Goal: Task Accomplishment & Management: Use online tool/utility

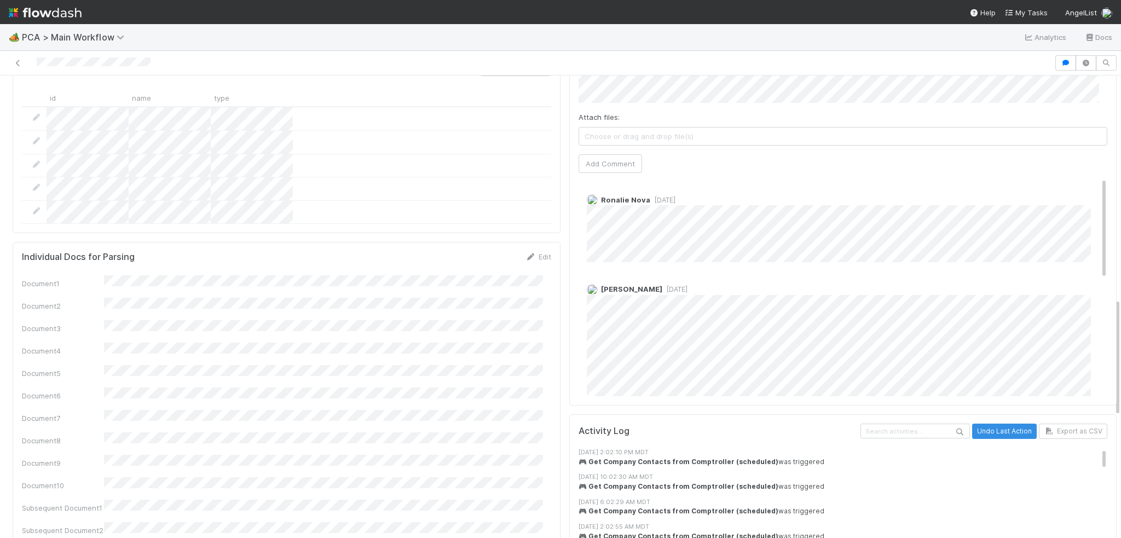
scroll to position [657, 0]
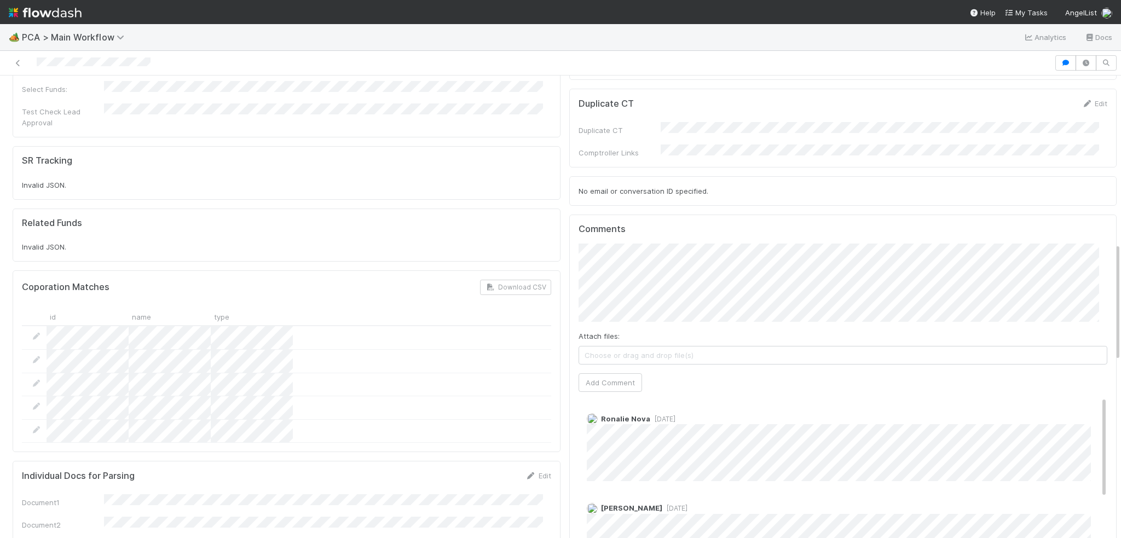
click at [57, 326] on div at bounding box center [287, 384] width 530 height 117
click at [34, 280] on div "Coporation Matches Download CSV id name type" at bounding box center [287, 361] width 530 height 163
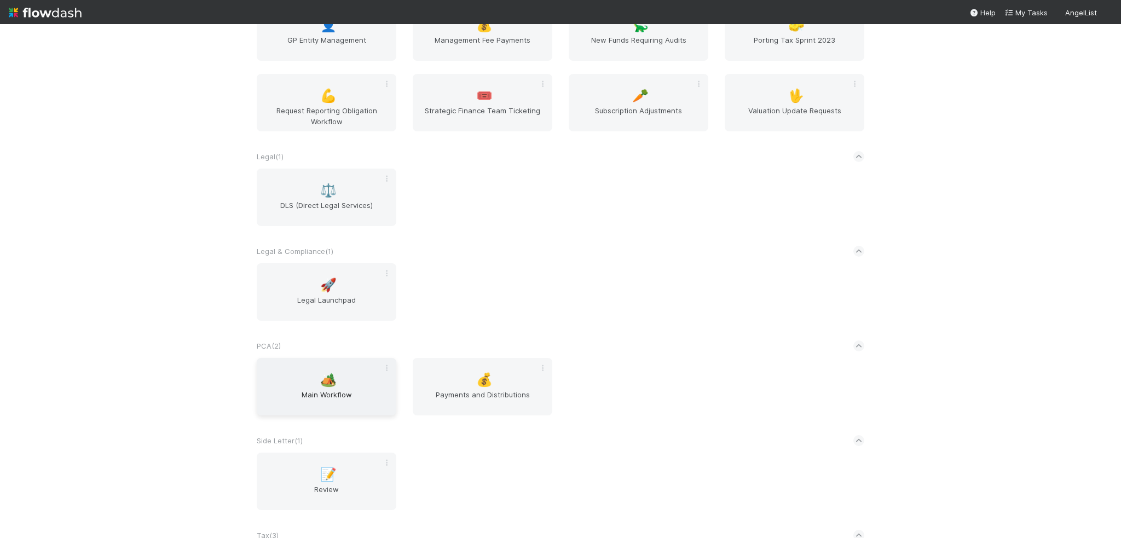
scroll to position [1117, 0]
click at [309, 399] on span "Main Workflow" at bounding box center [326, 400] width 131 height 22
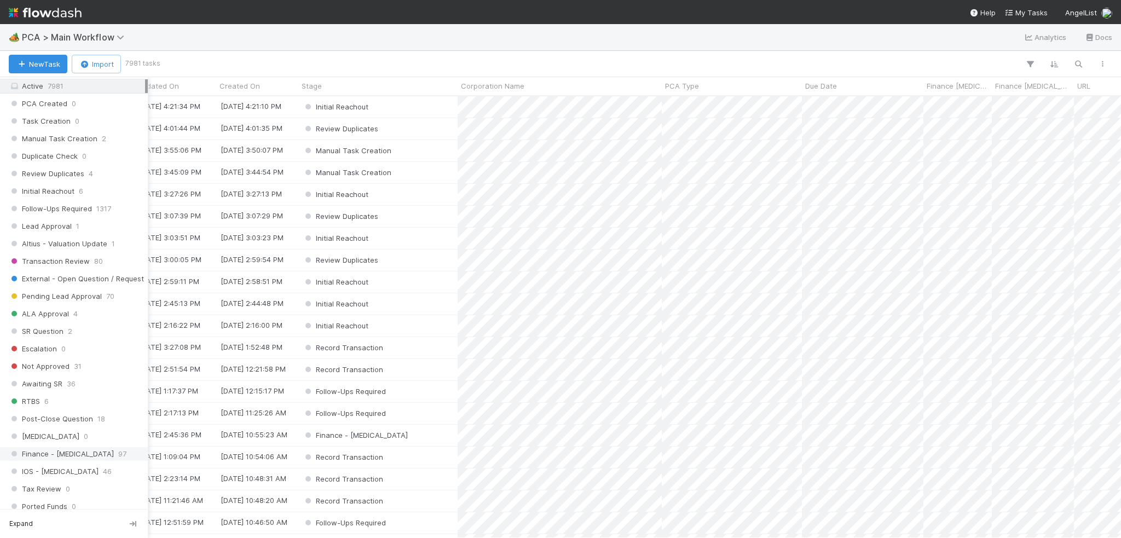
scroll to position [602, 0]
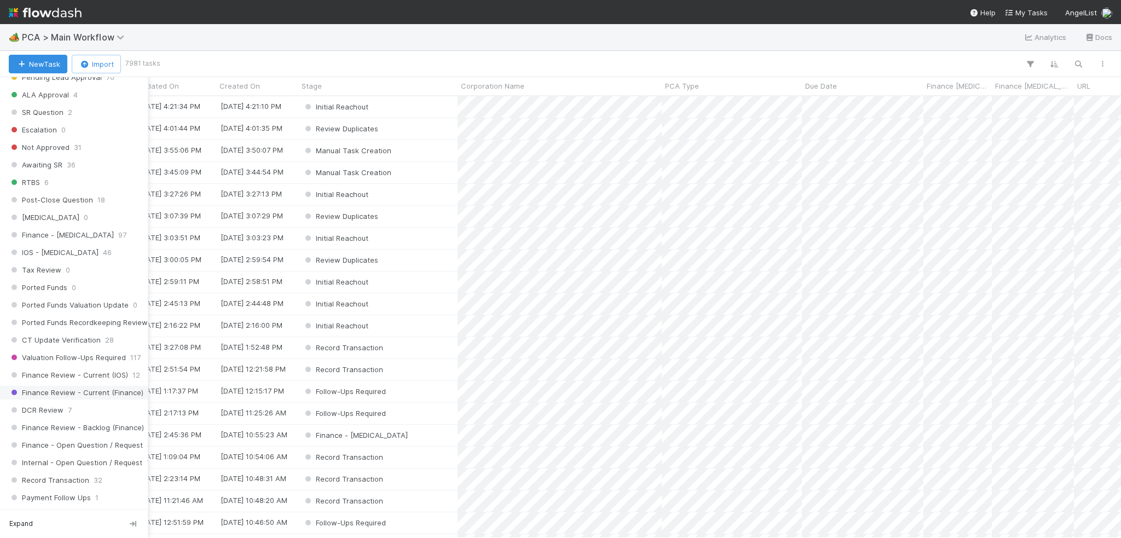
click at [70, 386] on span "Finance Review - Current (Finance)" at bounding box center [76, 393] width 135 height 14
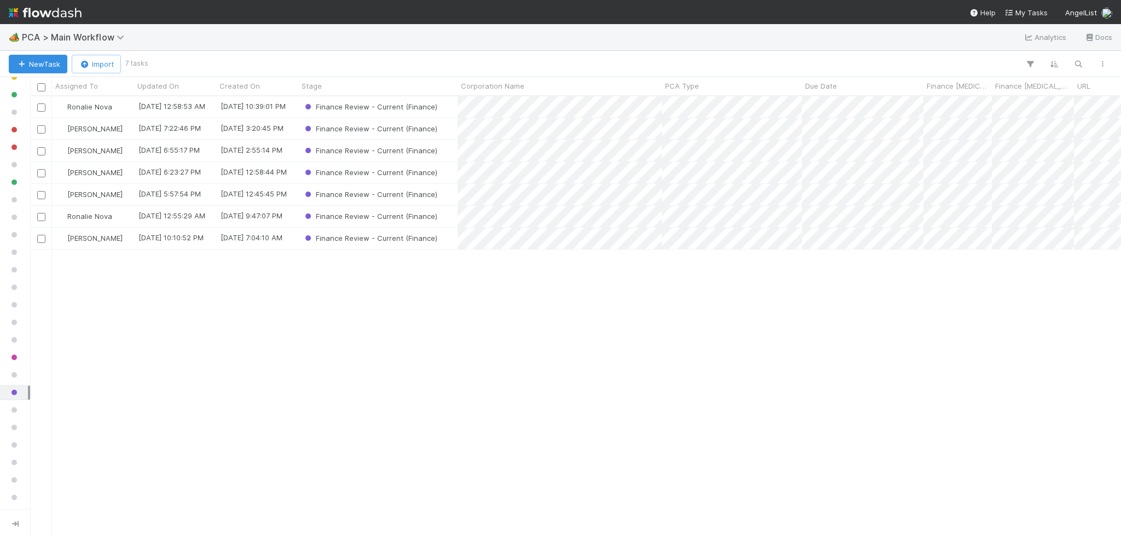
scroll to position [434, 1083]
click at [122, 236] on div "[PERSON_NAME]" at bounding box center [93, 238] width 82 height 21
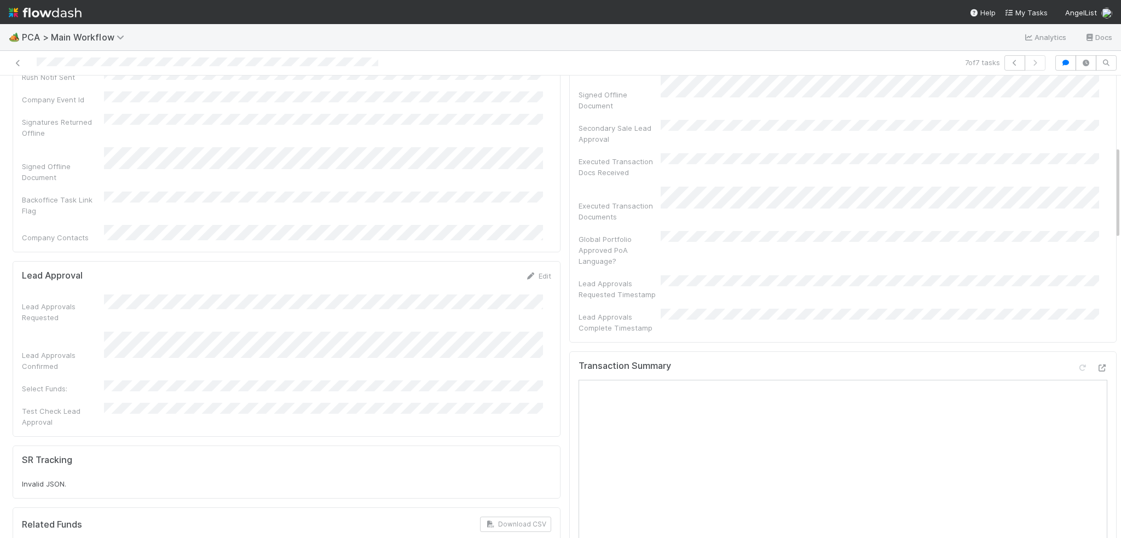
scroll to position [329, 0]
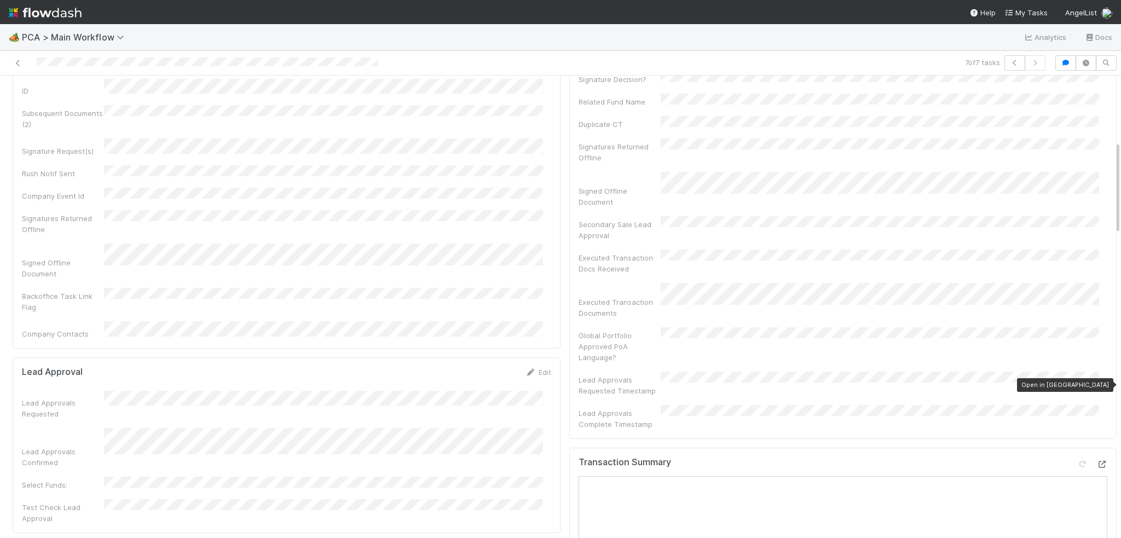
click at [1097, 461] on icon at bounding box center [1102, 464] width 11 height 7
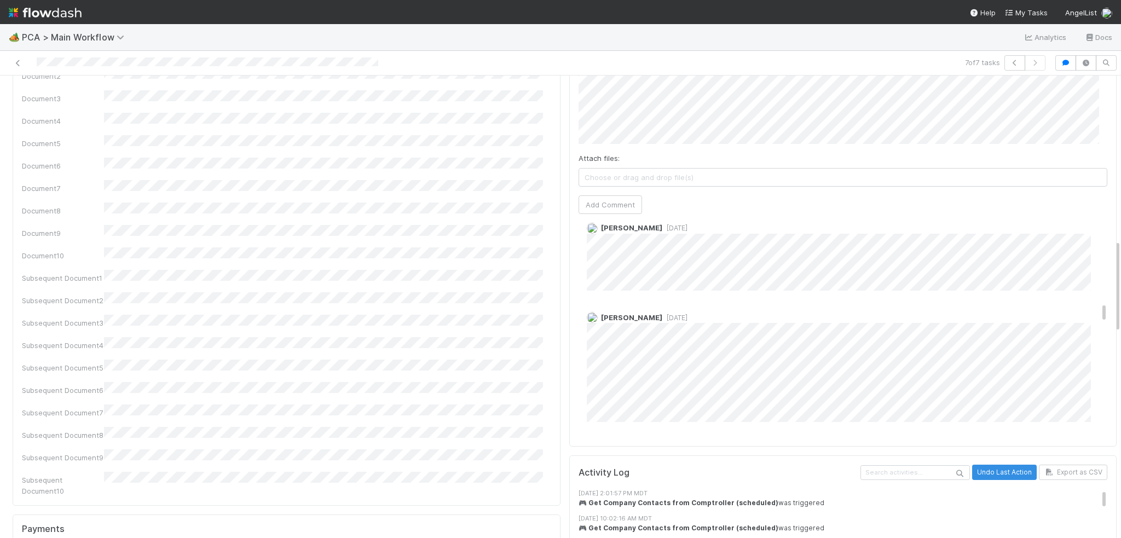
scroll to position [821, 0]
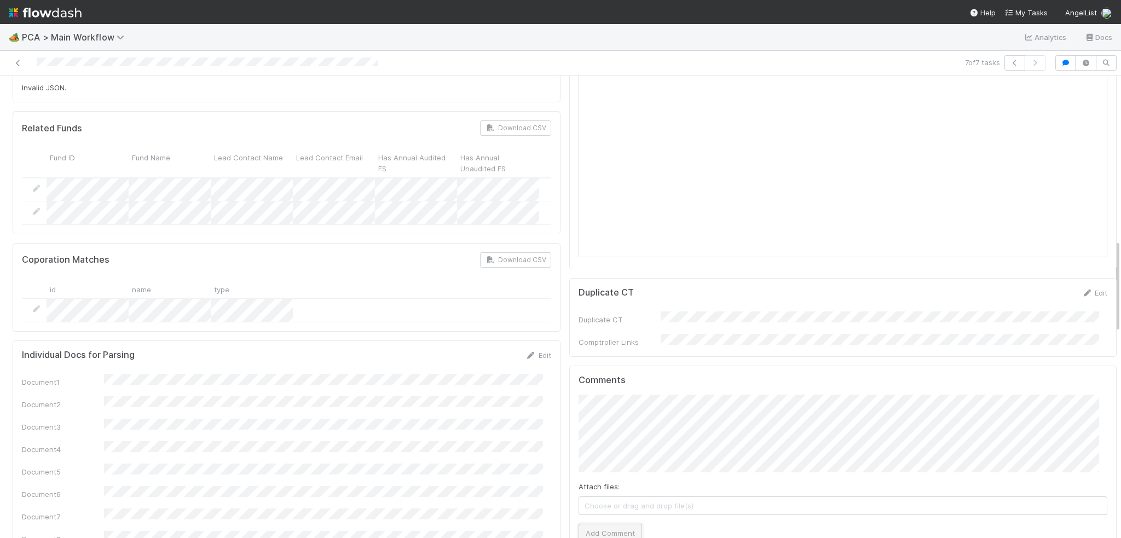
click at [587, 524] on button "Add Comment" at bounding box center [611, 533] width 64 height 19
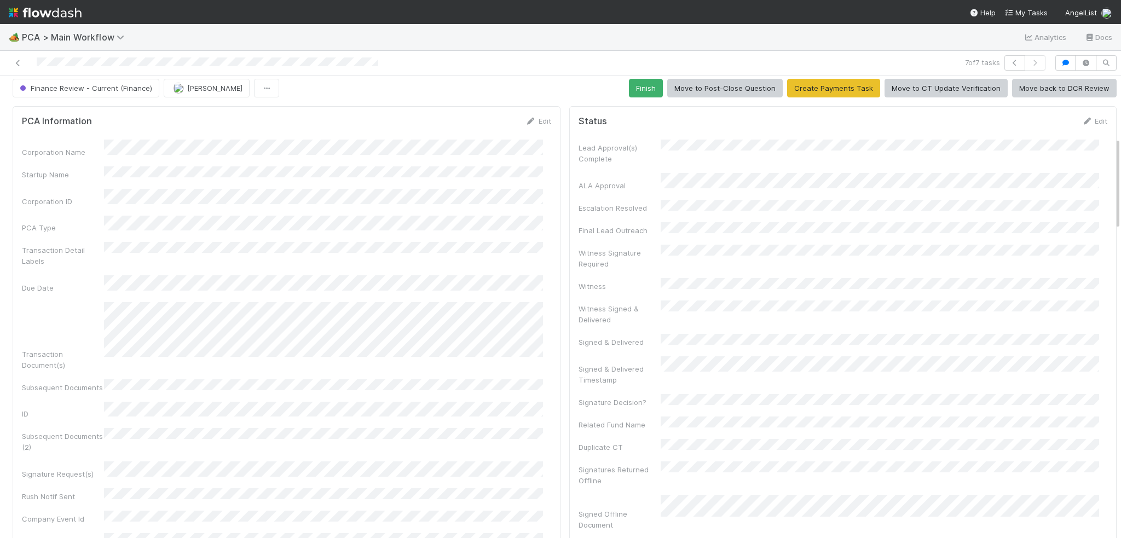
scroll to position [0, 0]
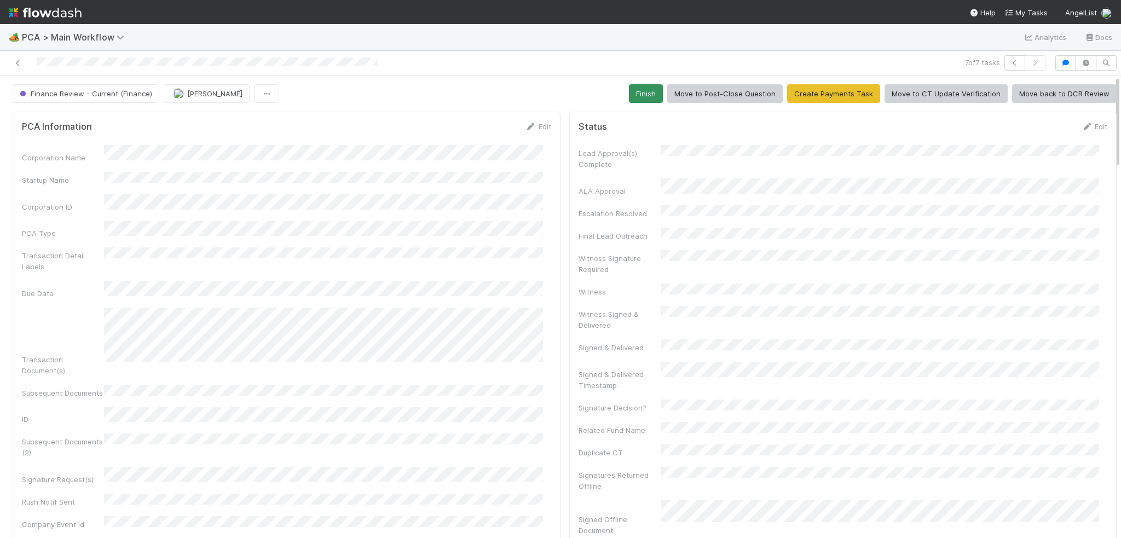
drag, startPoint x: 647, startPoint y: 74, endPoint x: 646, endPoint y: 97, distance: 23.6
click at [647, 74] on div "7 of 7 tasks Finance Review - Current (Finance) Jacob Weiss Finish Move to Post…" at bounding box center [560, 295] width 1121 height 488
click at [644, 88] on button "Finish" at bounding box center [646, 93] width 34 height 19
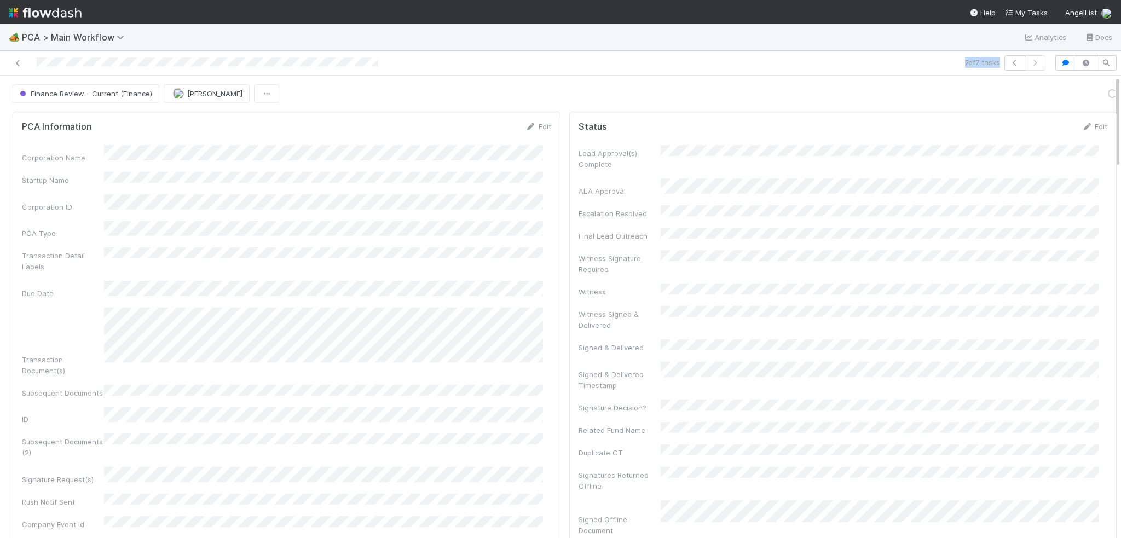
scroll to position [1414, 0]
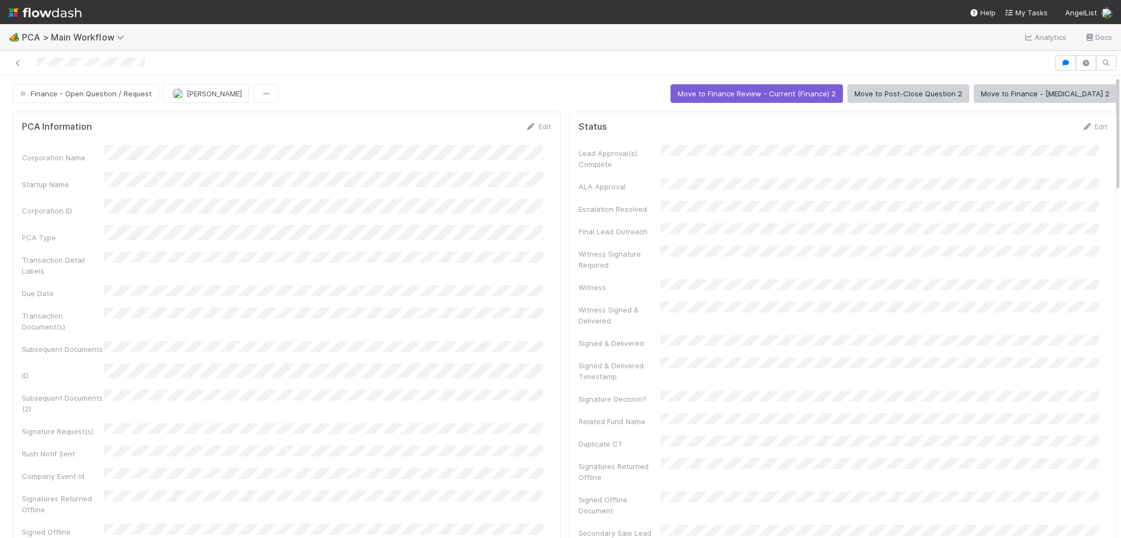
click at [446, 208] on div "Corporation Name Startup Name Corporation ID PCA Type Transaction Detail Labels…" at bounding box center [287, 374] width 530 height 459
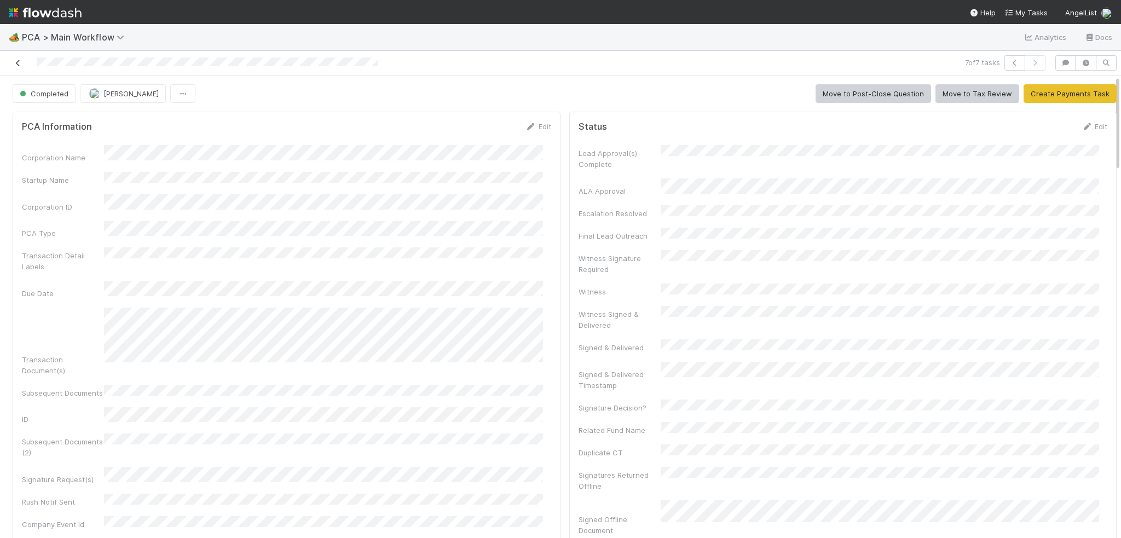
click at [21, 65] on icon at bounding box center [18, 63] width 11 height 7
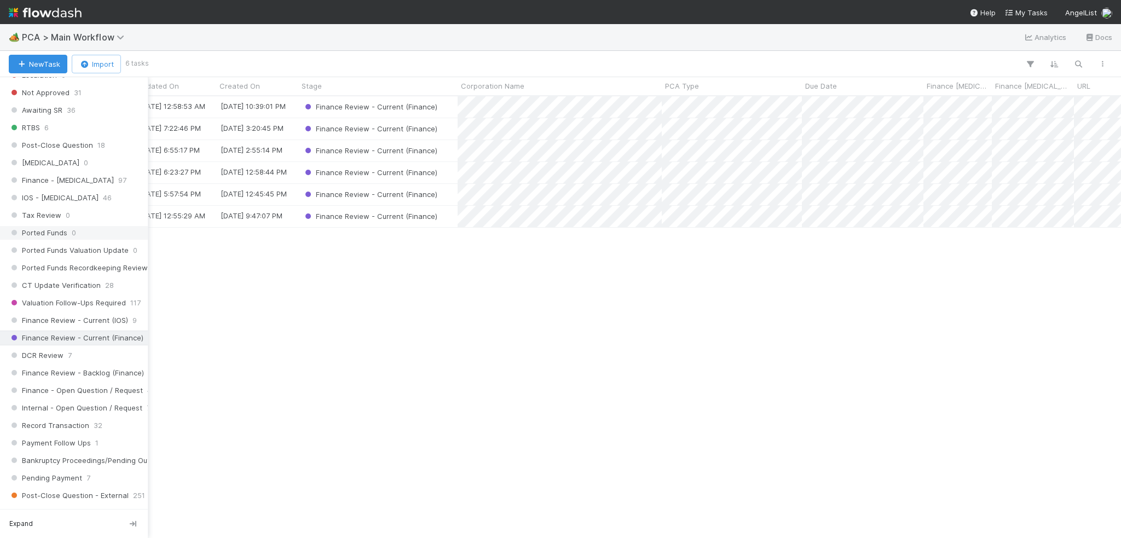
scroll to position [767, 0]
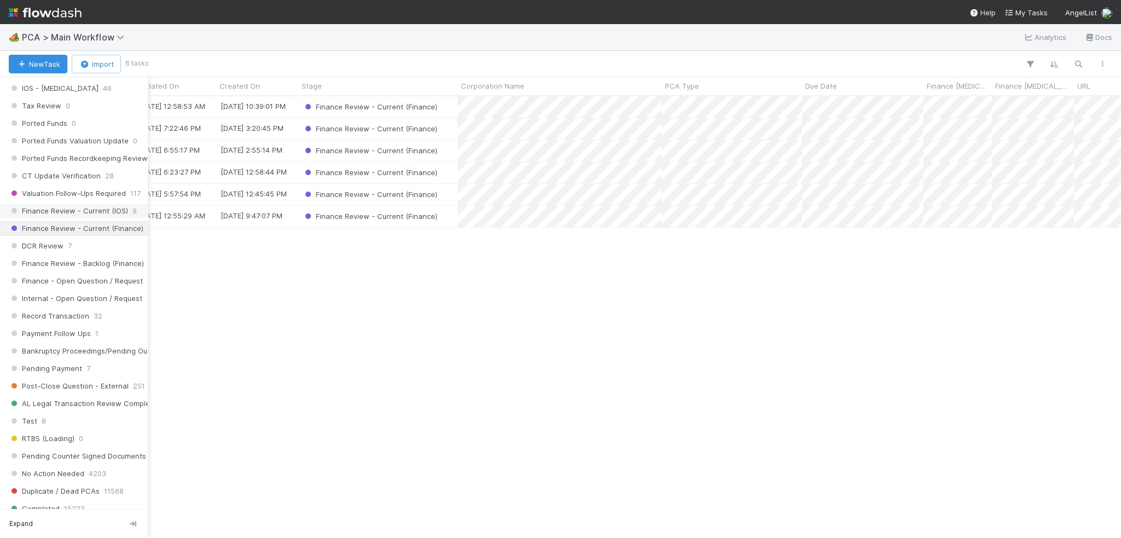
click at [71, 205] on span "Finance Review - Current (IOS)" at bounding box center [68, 211] width 119 height 14
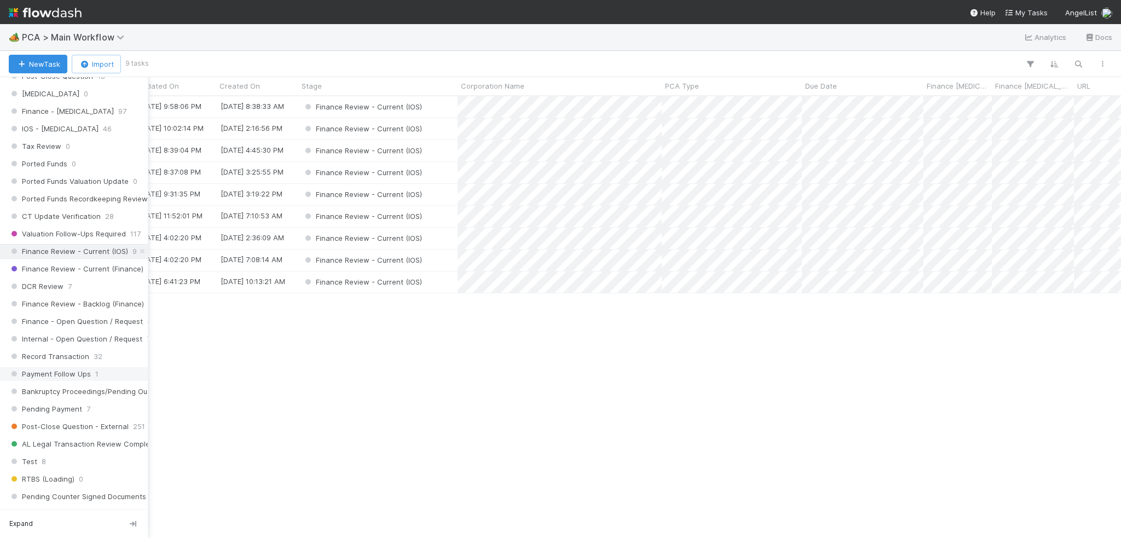
scroll to position [657, 0]
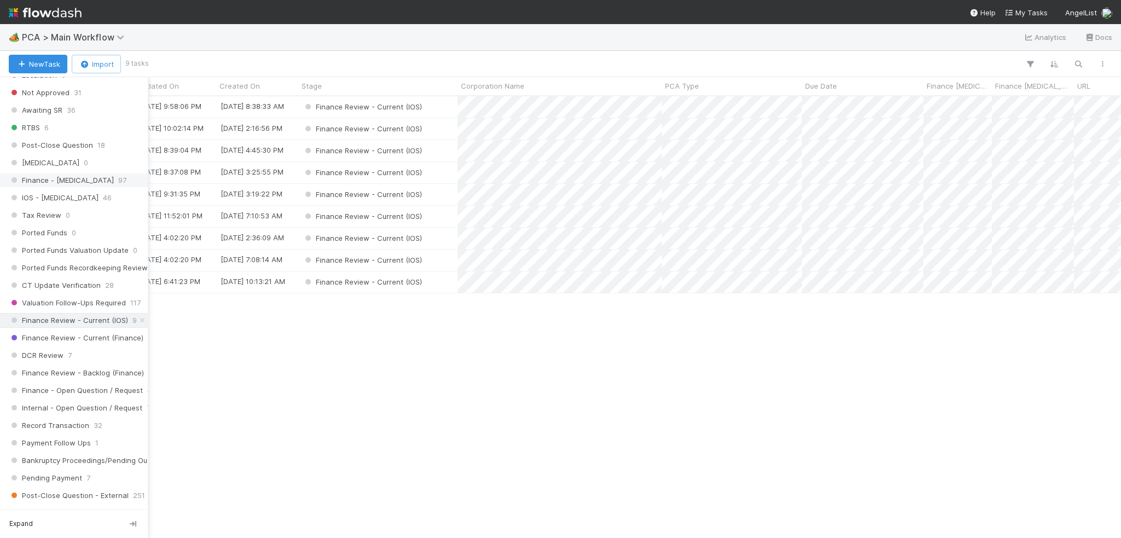
click at [87, 174] on div "Finance - [MEDICAL_DATA] 97" at bounding box center [77, 181] width 136 height 14
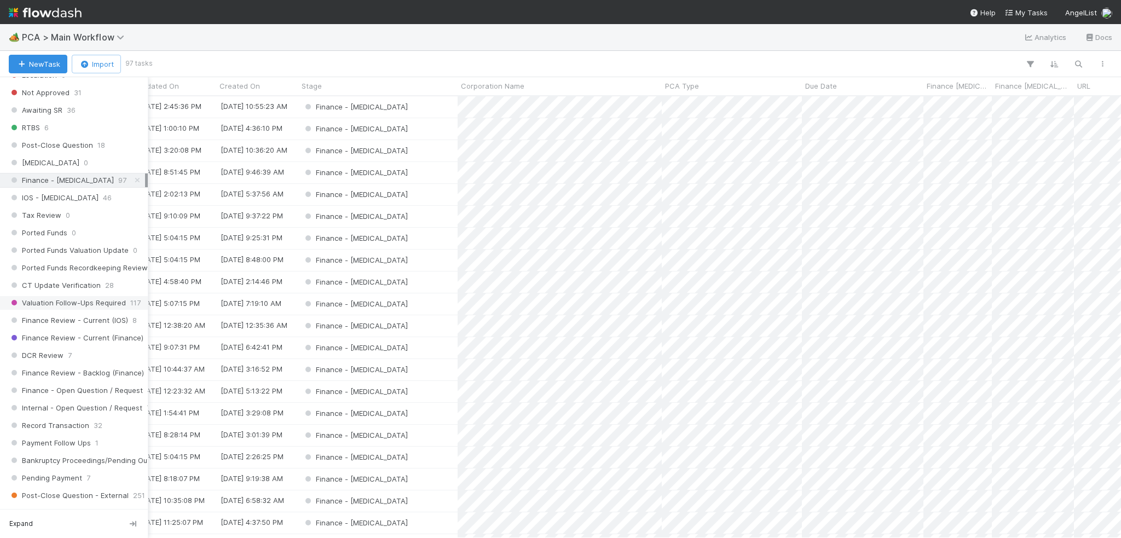
scroll to position [434, 1083]
click at [85, 366] on span "Finance Review - Backlog (Finance)" at bounding box center [76, 373] width 135 height 14
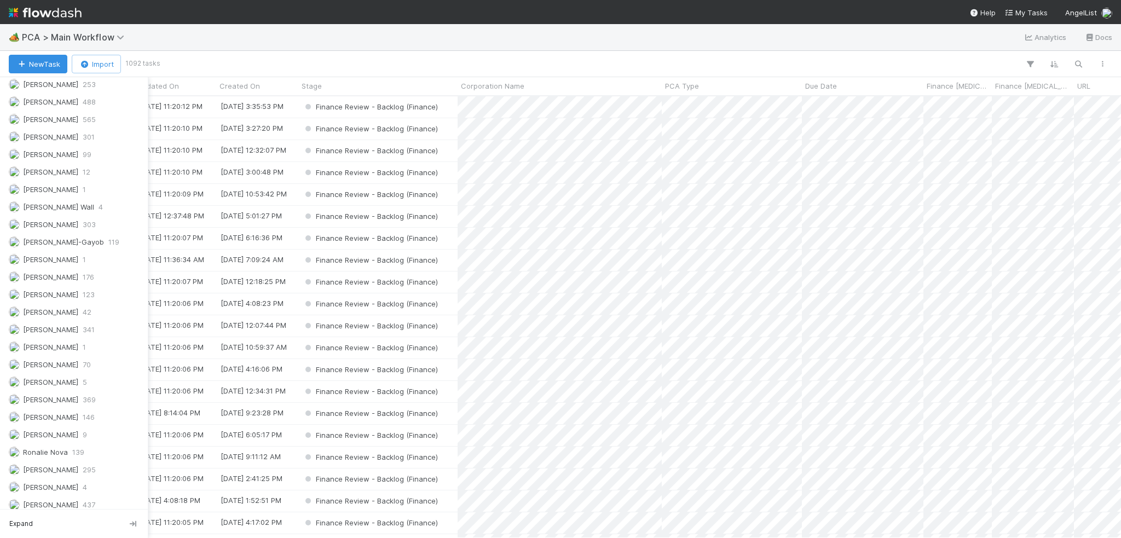
scroll to position [1332, 0]
click at [59, 279] on span "[PERSON_NAME]" at bounding box center [50, 283] width 55 height 9
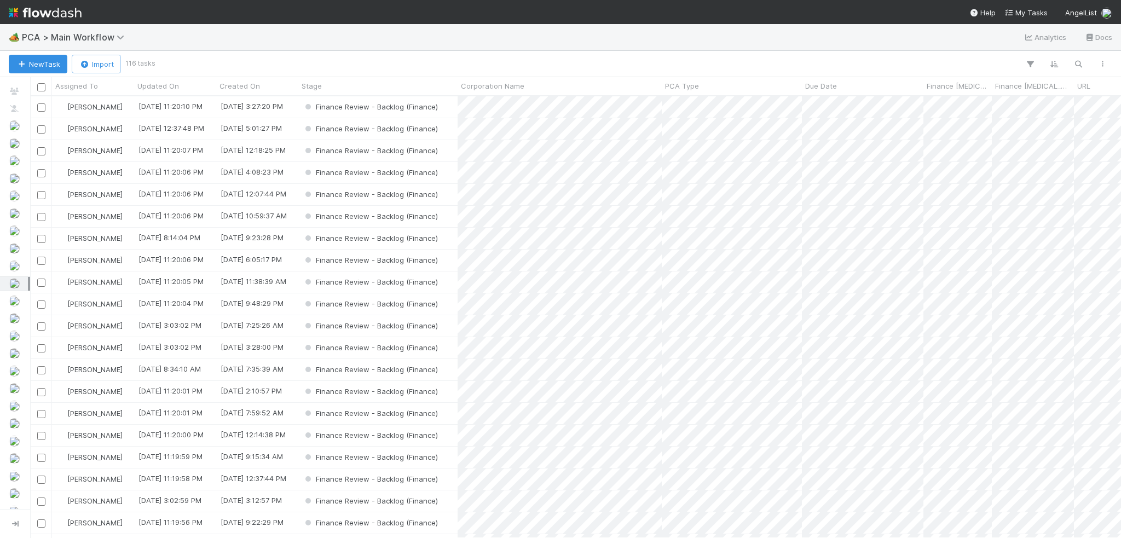
scroll to position [434, 1083]
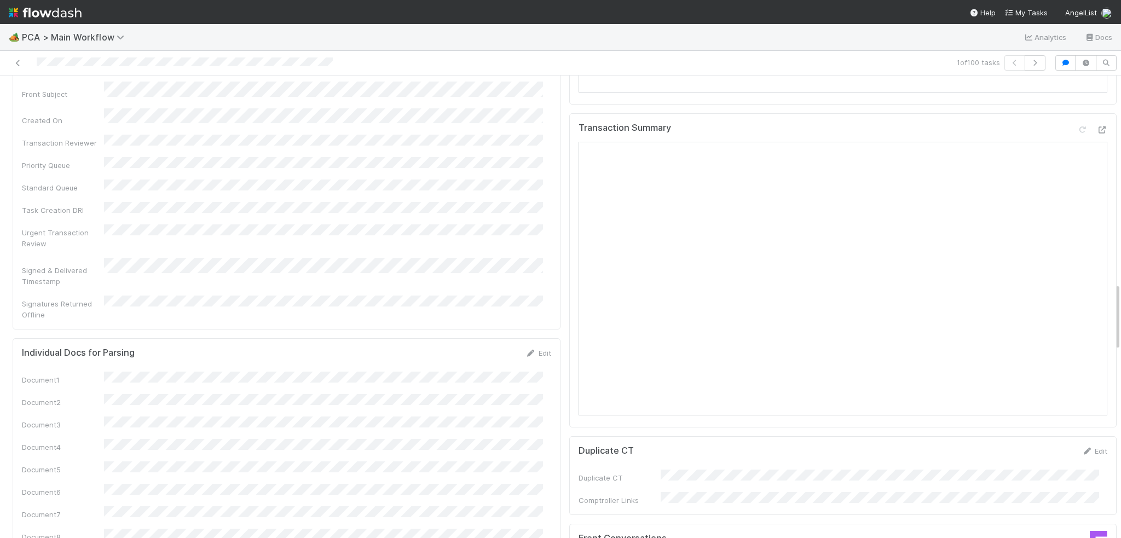
scroll to position [1314, 0]
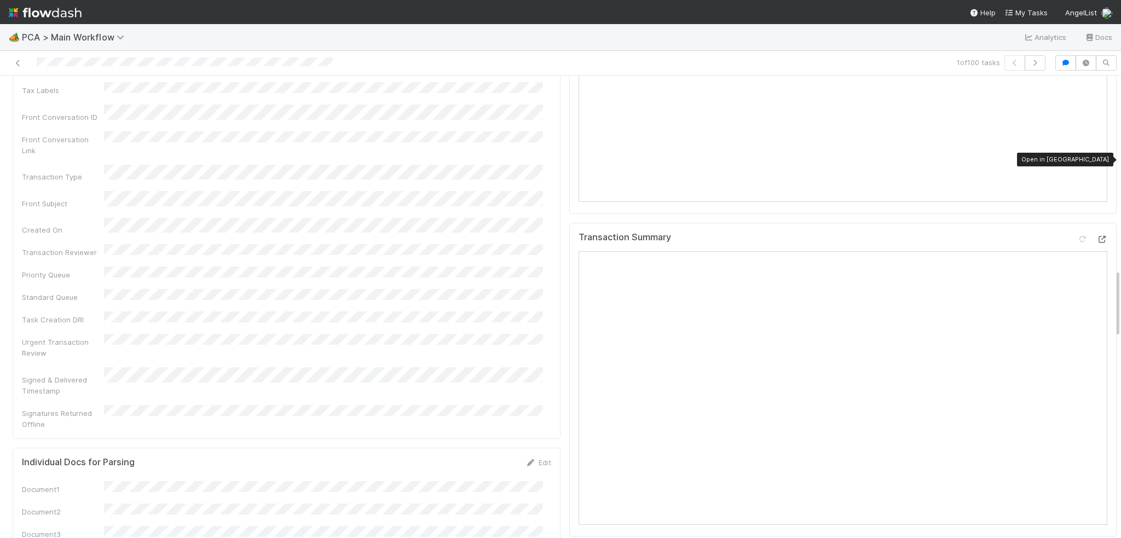
click at [1097, 236] on icon at bounding box center [1102, 239] width 11 height 7
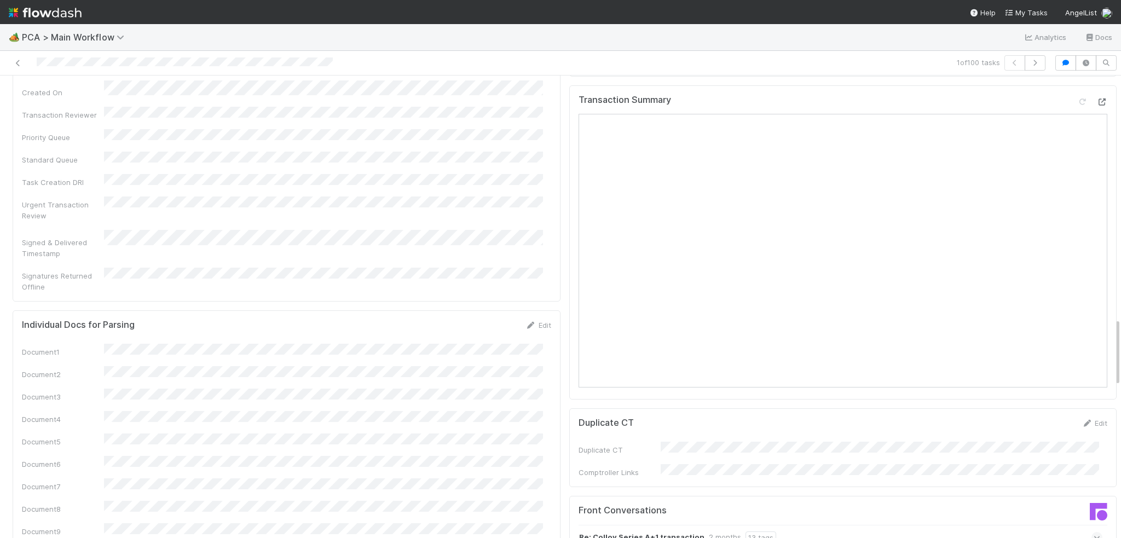
scroll to position [1643, 0]
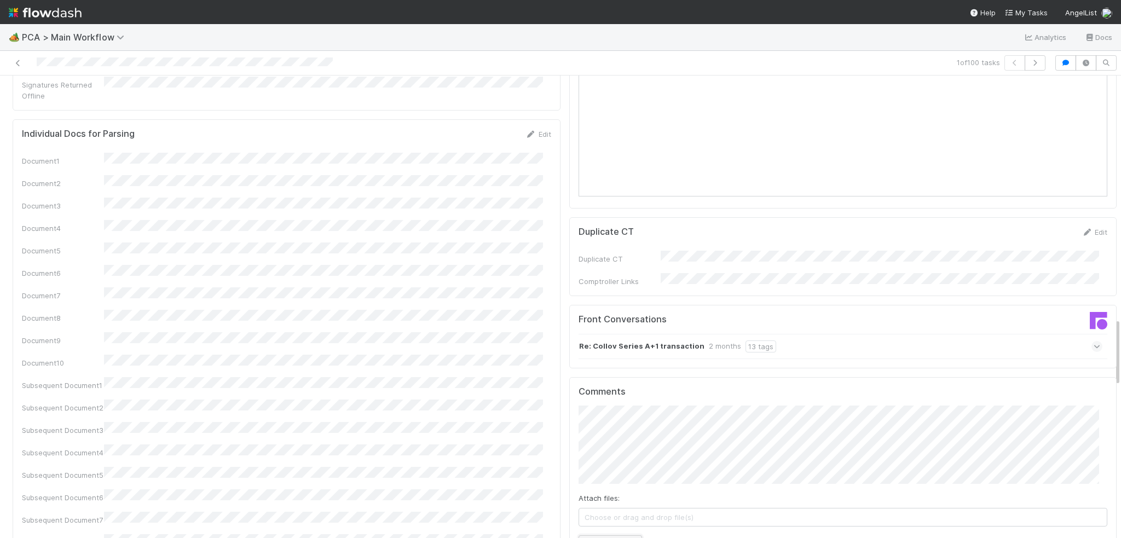
click at [583, 536] on button "Add Comment" at bounding box center [611, 545] width 64 height 19
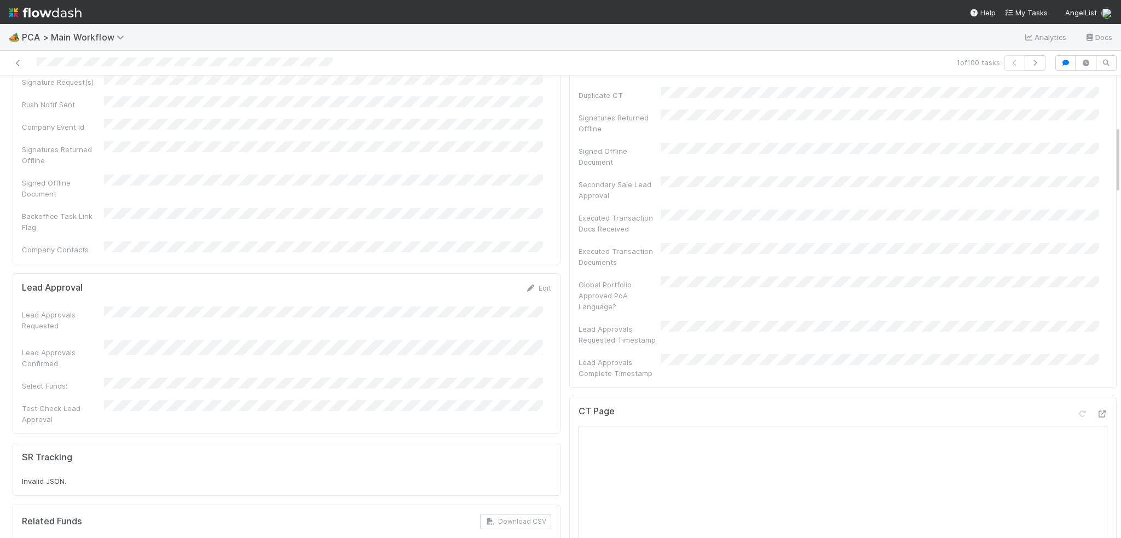
scroll to position [0, 0]
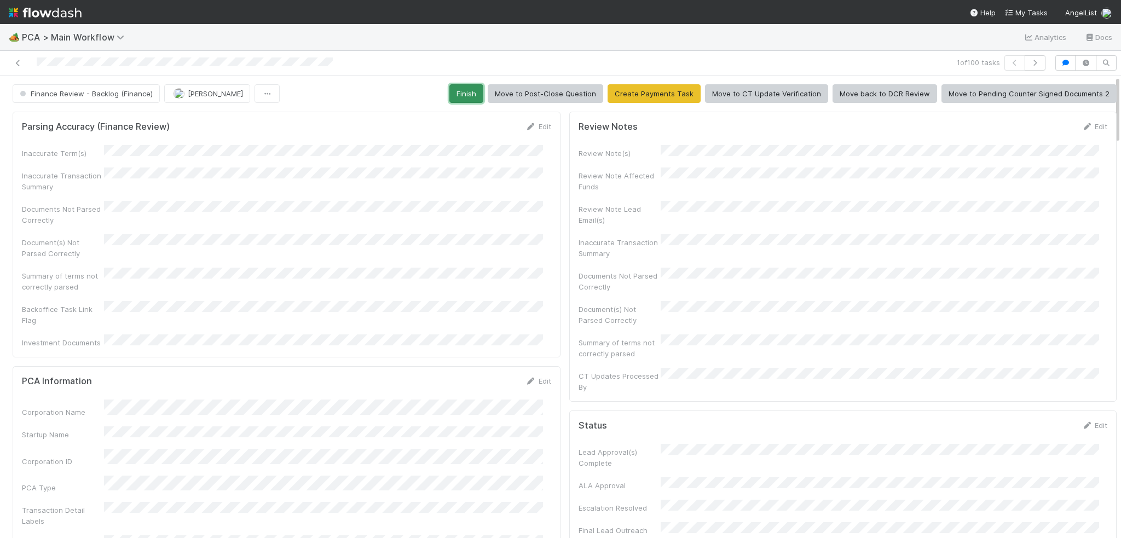
click at [469, 94] on button "Finish" at bounding box center [467, 93] width 34 height 19
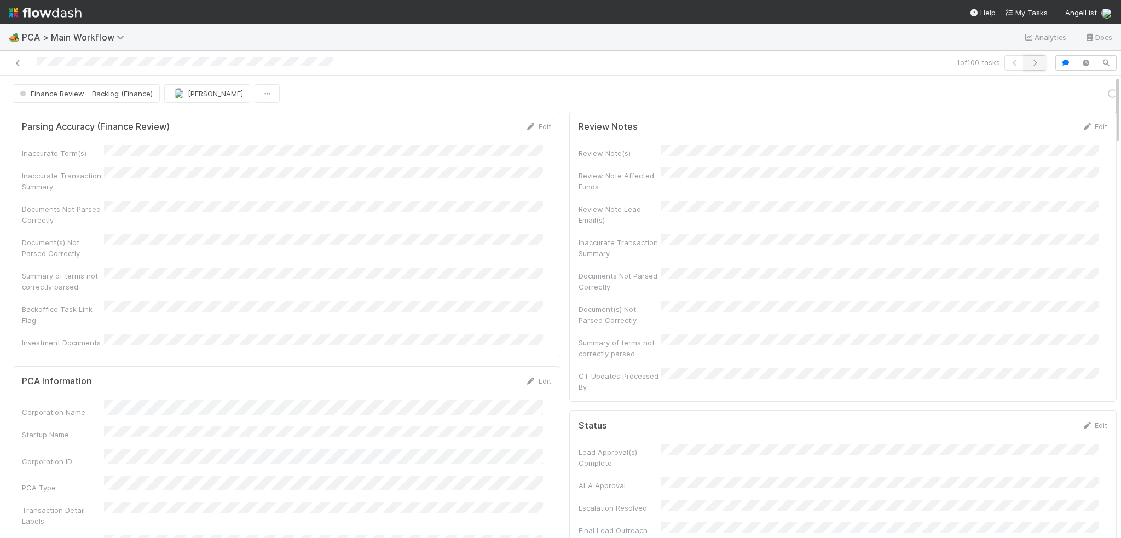
click at [1030, 63] on icon "button" at bounding box center [1035, 63] width 11 height 7
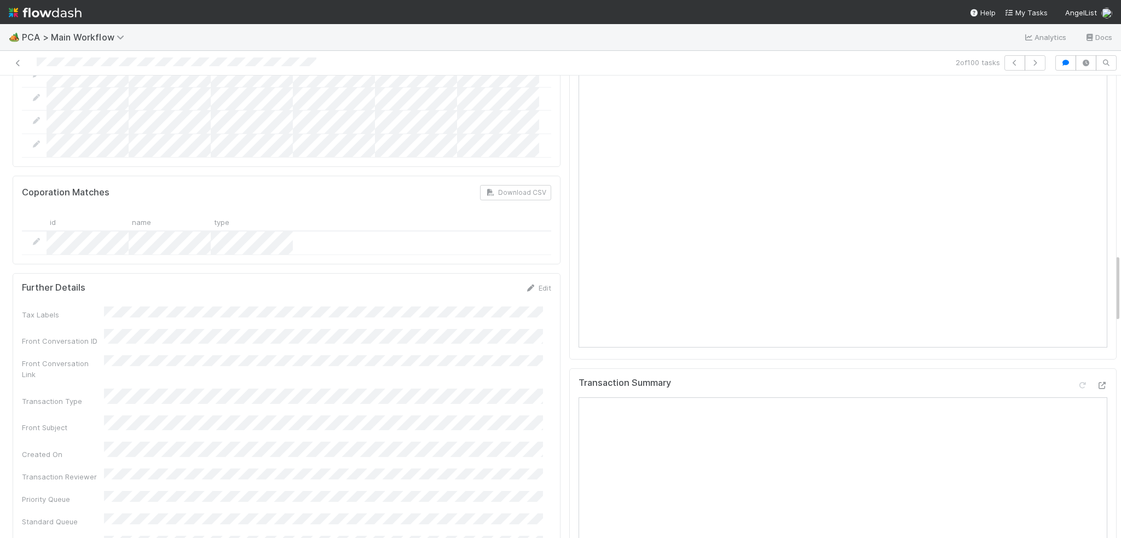
scroll to position [1205, 0]
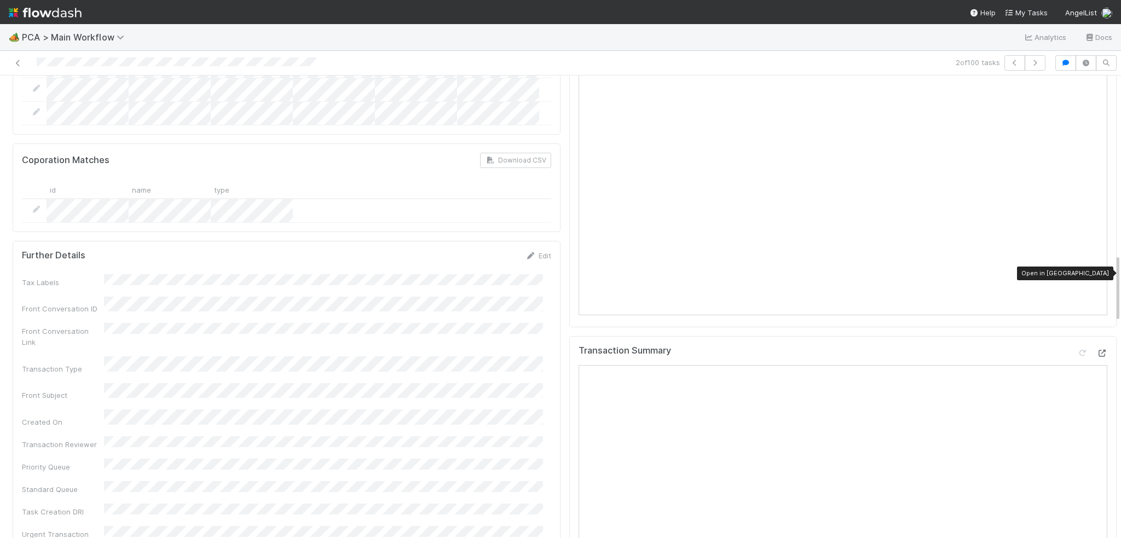
click at [1097, 350] on icon at bounding box center [1102, 353] width 11 height 7
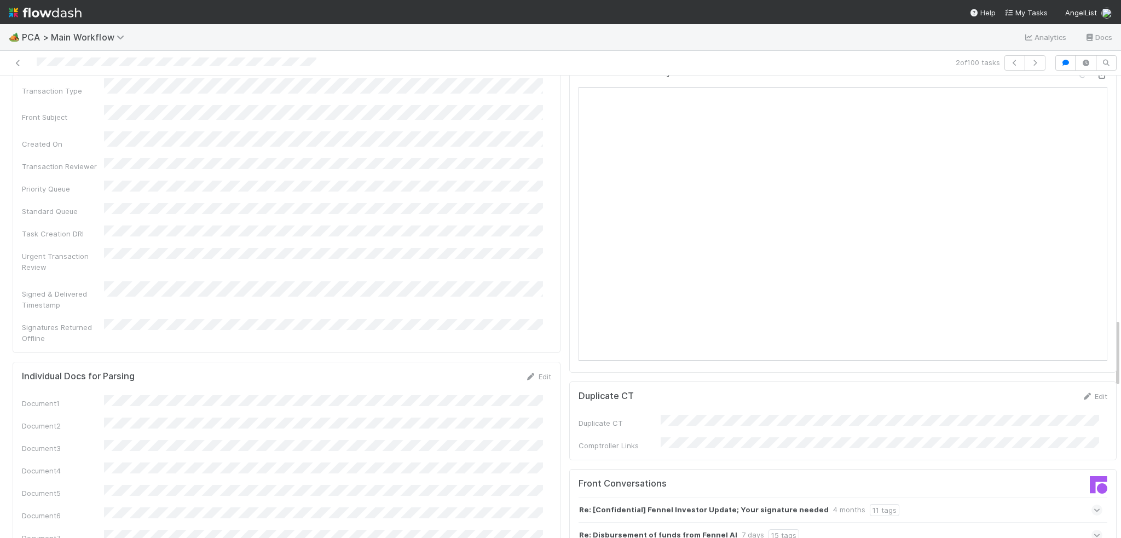
scroll to position [1643, 0]
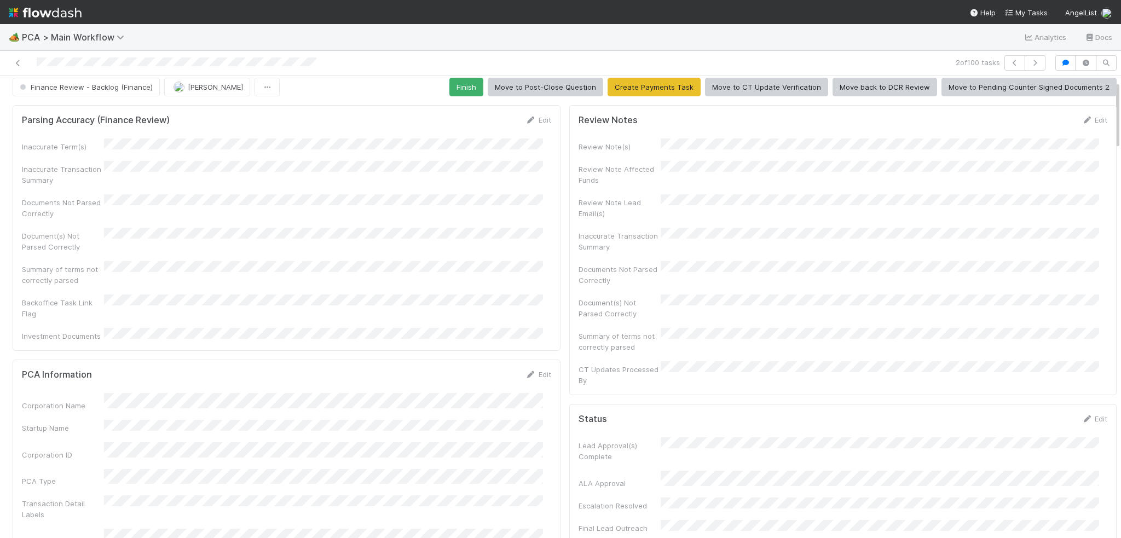
scroll to position [0, 0]
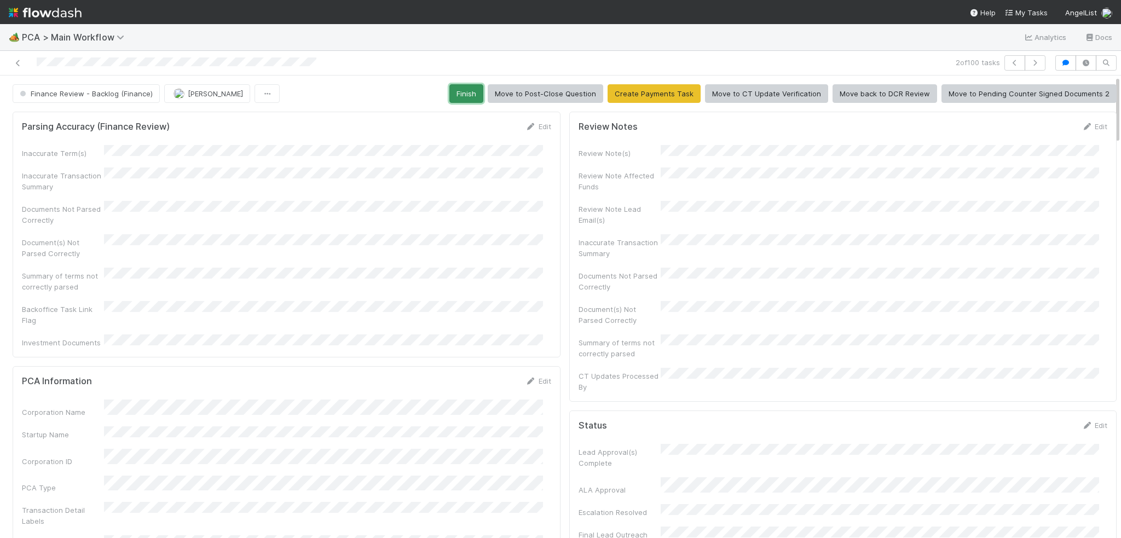
click at [469, 98] on button "Finish" at bounding box center [467, 93] width 34 height 19
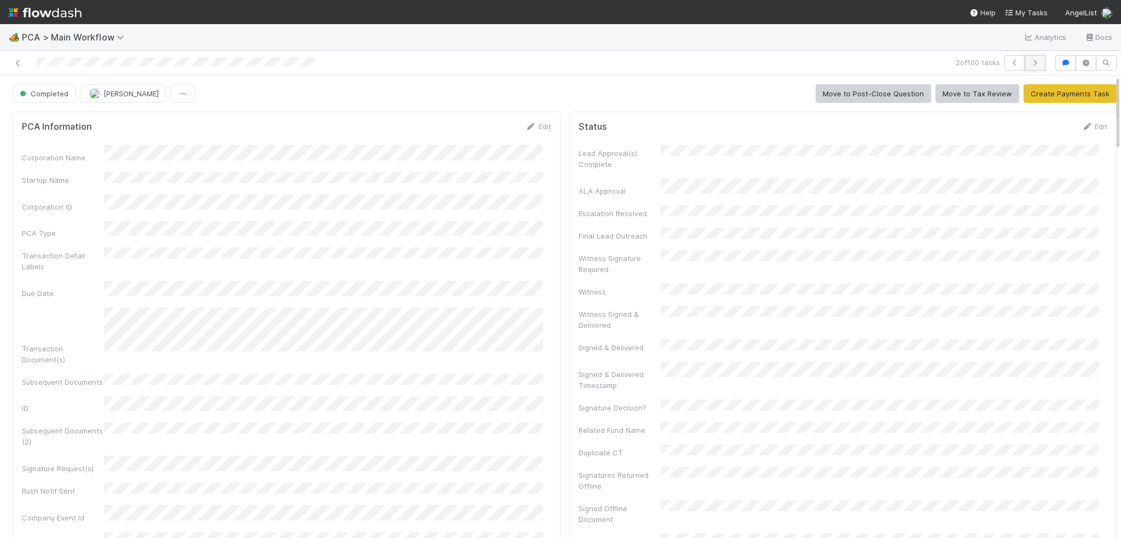
click at [1030, 60] on icon "button" at bounding box center [1035, 63] width 11 height 7
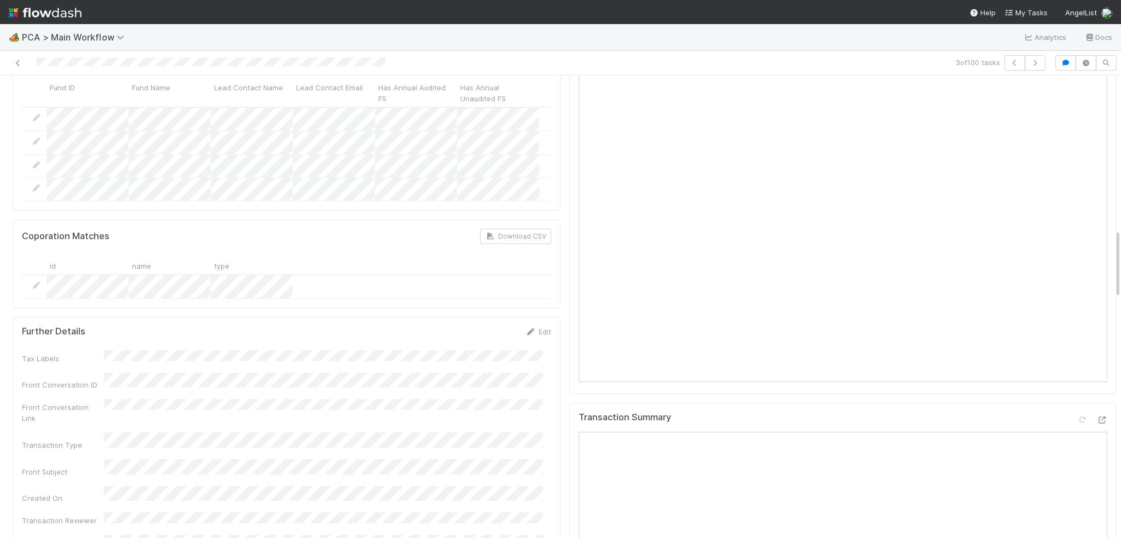
scroll to position [1040, 0]
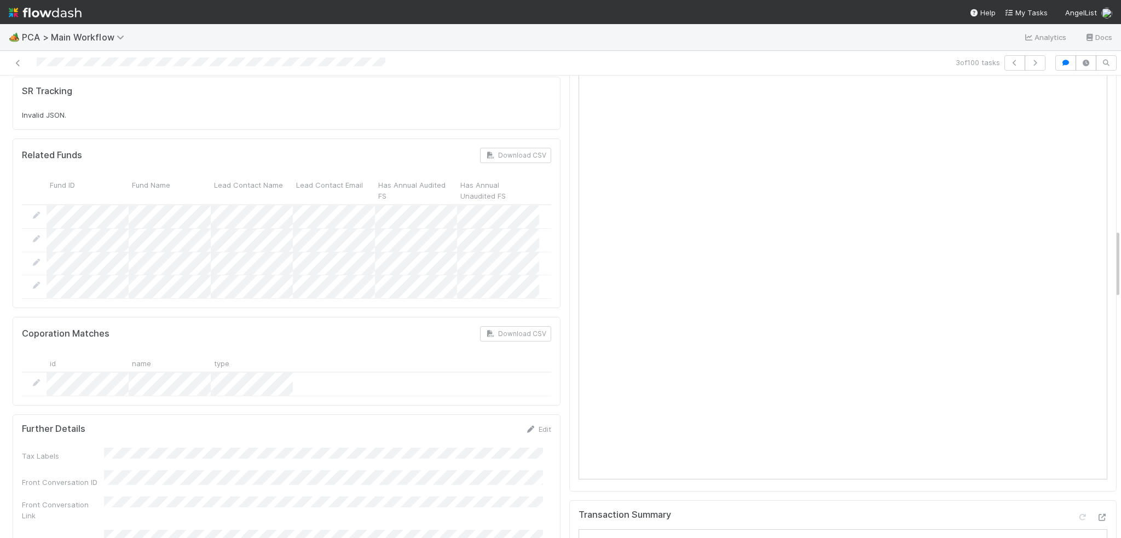
click at [477, 373] on div at bounding box center [287, 385] width 530 height 24
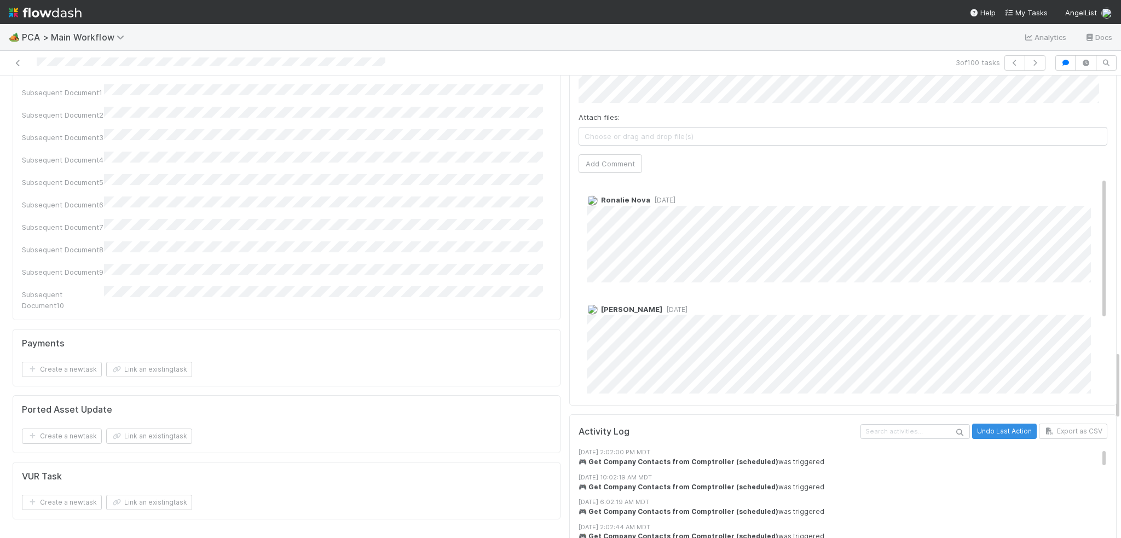
scroll to position [1862, 0]
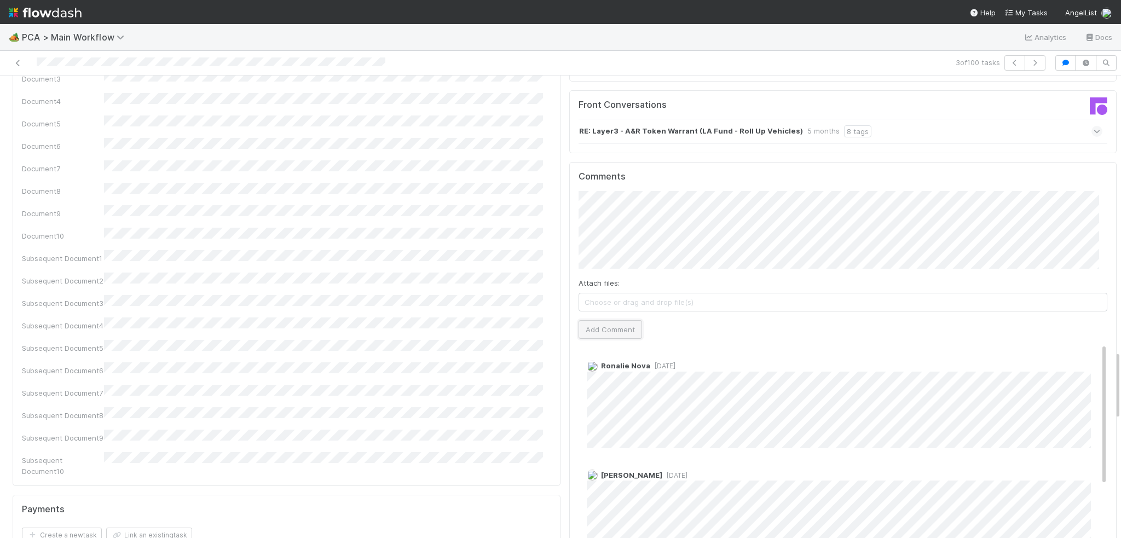
click at [579, 320] on button "Add Comment" at bounding box center [611, 329] width 64 height 19
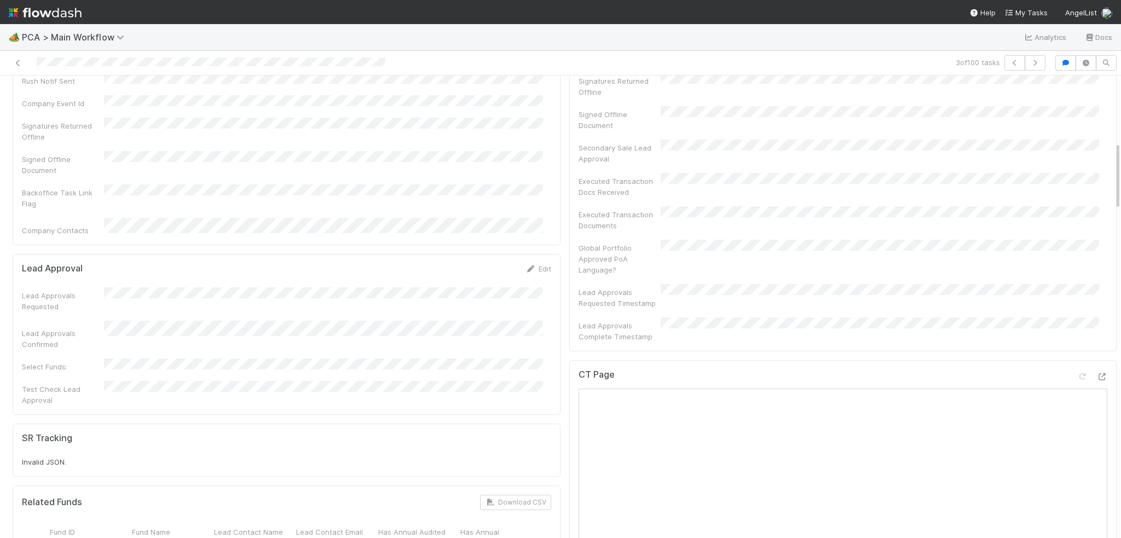
scroll to position [0, 0]
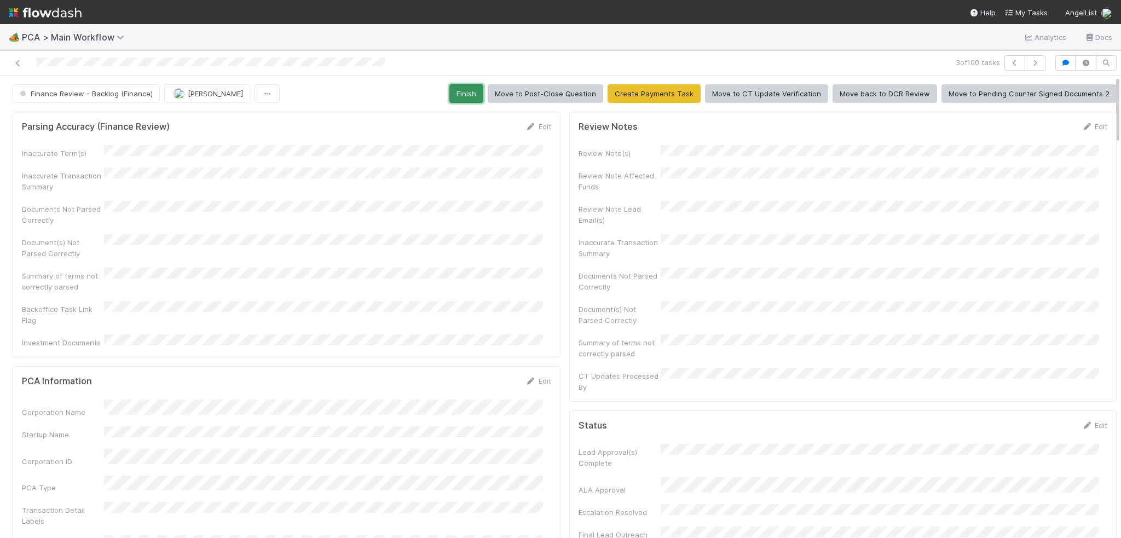
click at [459, 95] on button "Finish" at bounding box center [467, 93] width 34 height 19
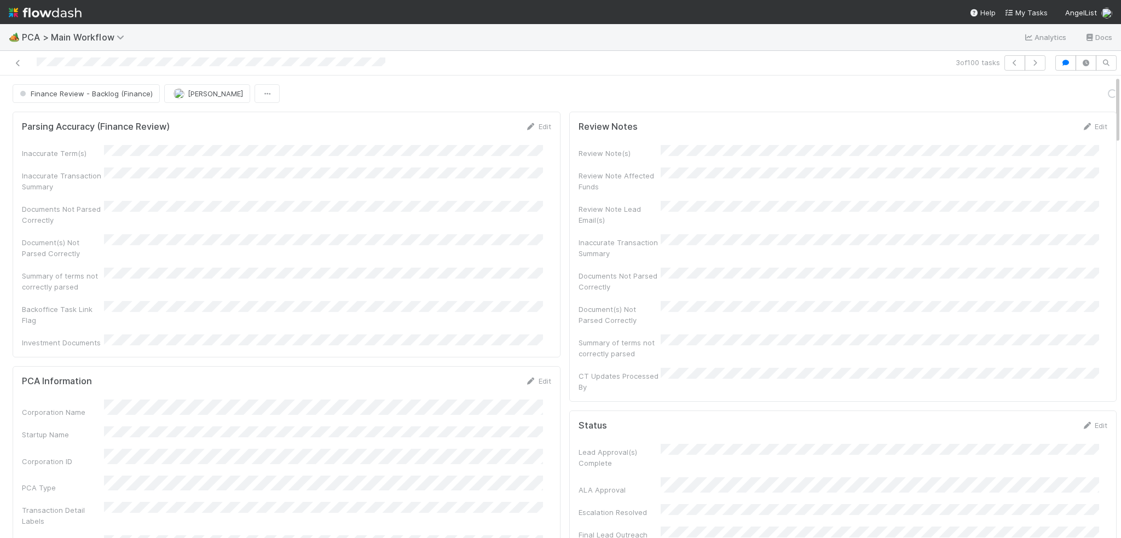
click at [1026, 54] on div "3 of 100 tasks" at bounding box center [560, 63] width 1121 height 25
click at [1025, 59] on button "button" at bounding box center [1035, 62] width 21 height 15
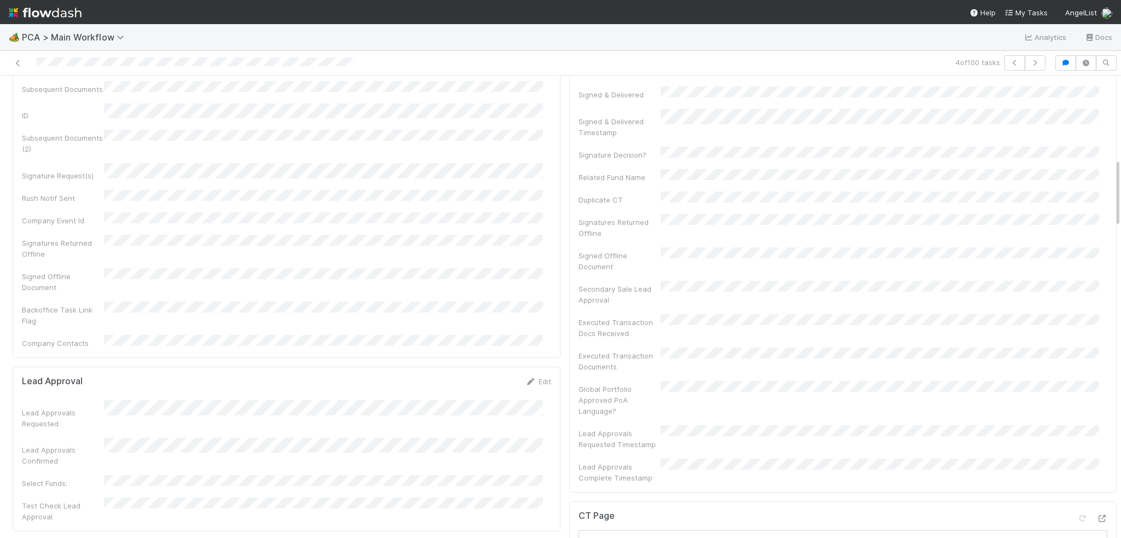
scroll to position [712, 0]
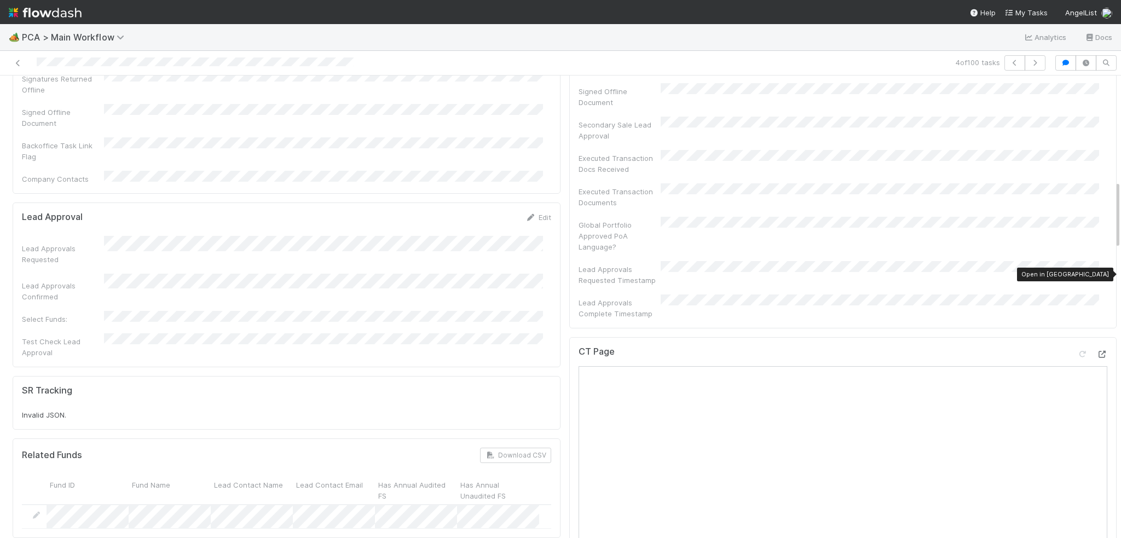
click at [1097, 351] on icon at bounding box center [1102, 354] width 11 height 7
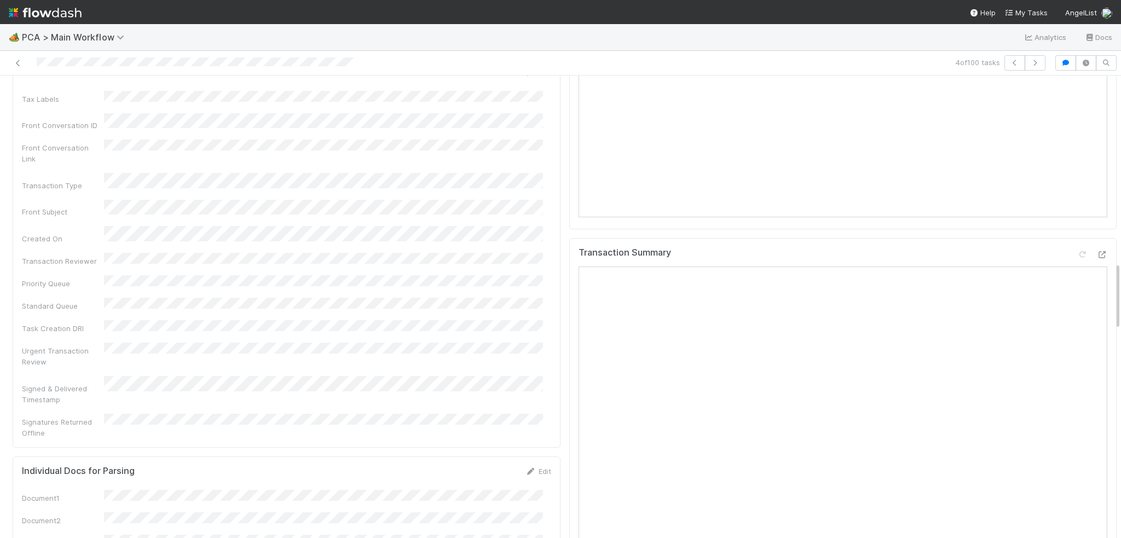
scroll to position [1314, 0]
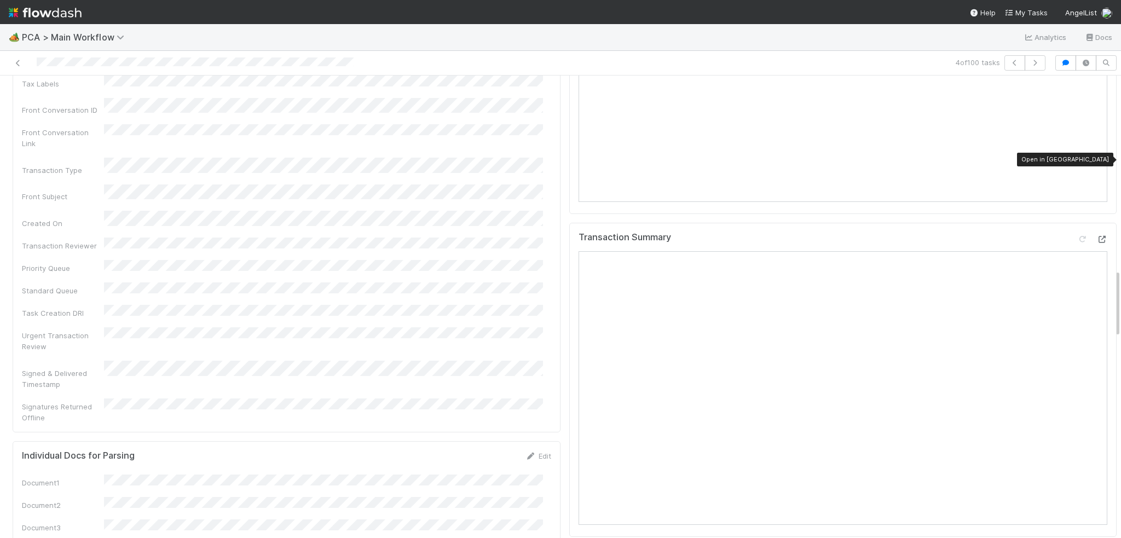
click at [1097, 236] on icon at bounding box center [1102, 239] width 11 height 7
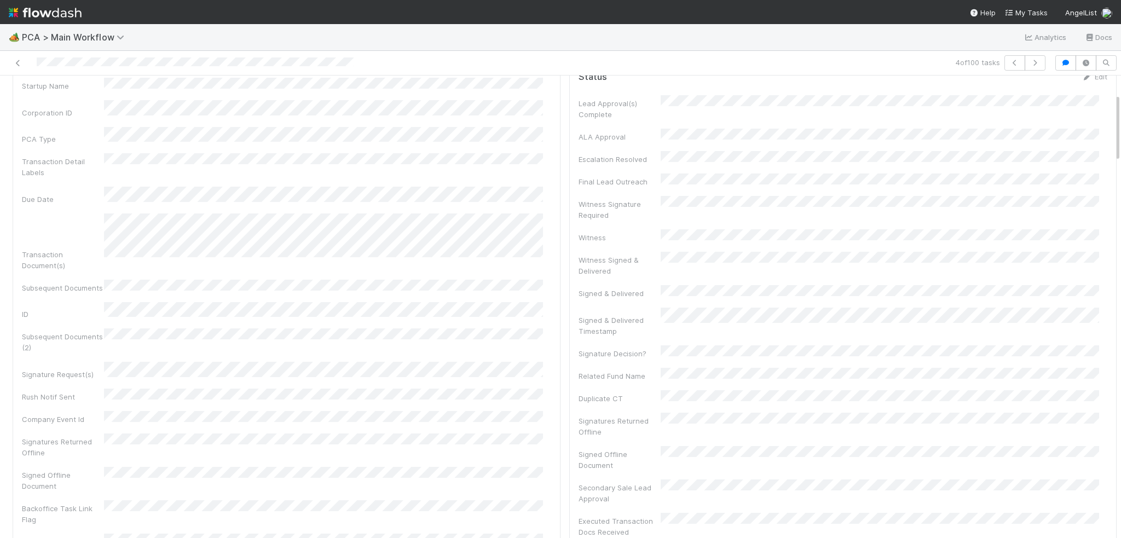
scroll to position [110, 0]
click at [1035, 63] on button "button" at bounding box center [1035, 62] width 21 height 15
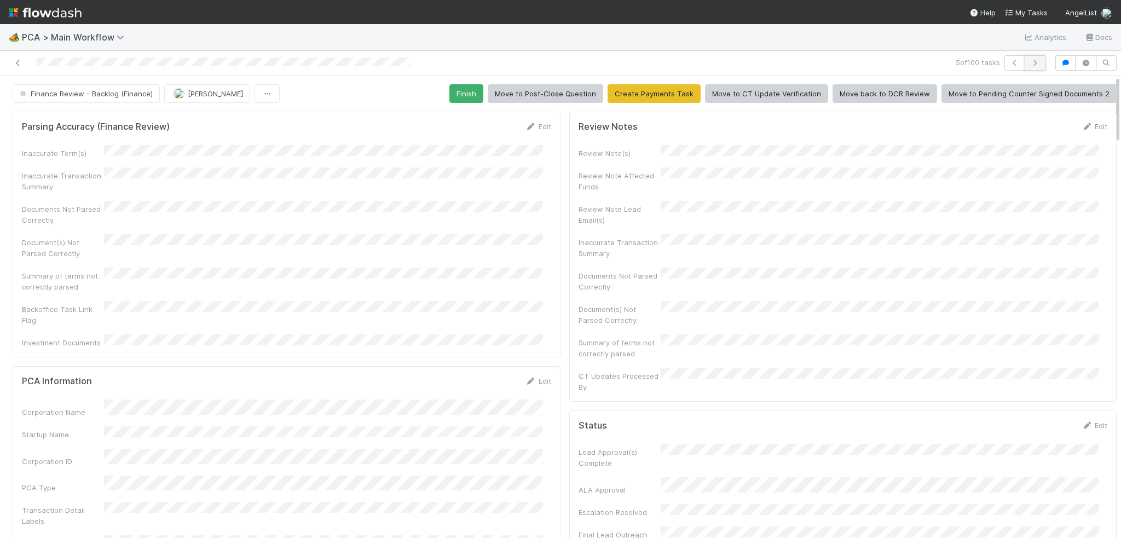
click at [1031, 60] on icon "button" at bounding box center [1035, 63] width 11 height 7
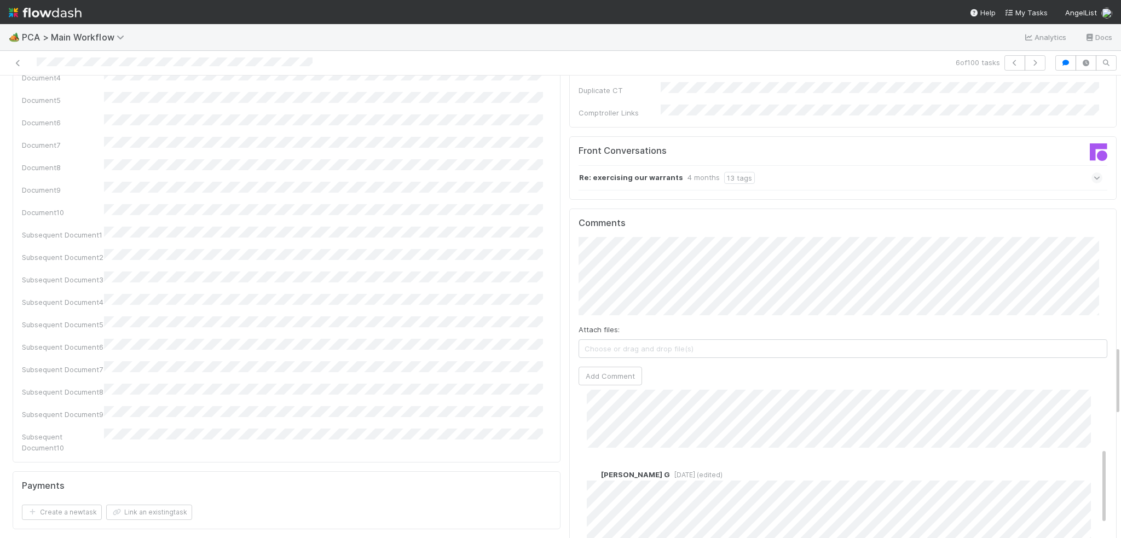
scroll to position [164, 0]
click at [1029, 67] on button "button" at bounding box center [1035, 62] width 21 height 15
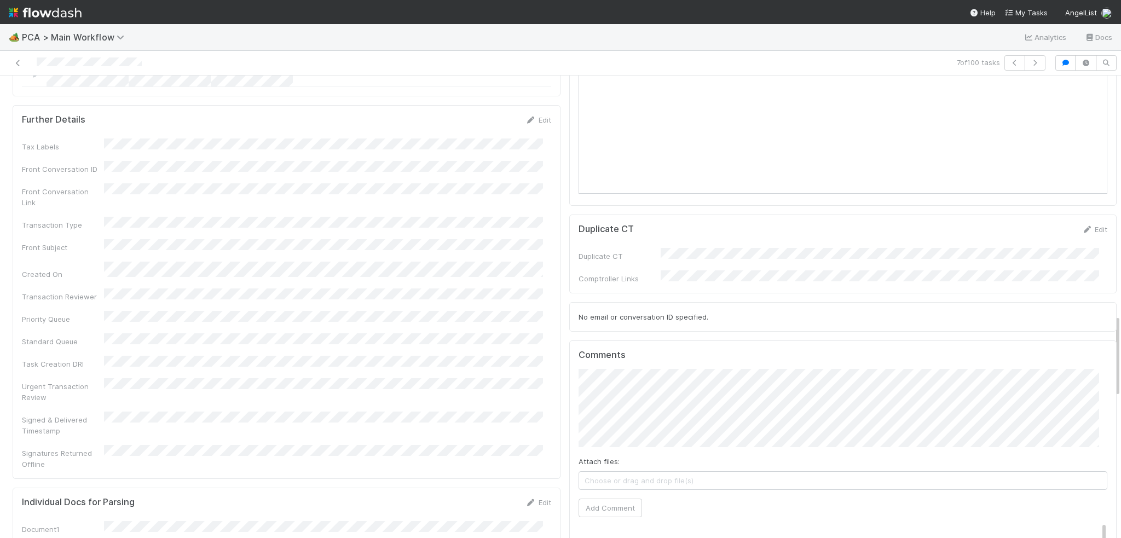
scroll to position [1259, 0]
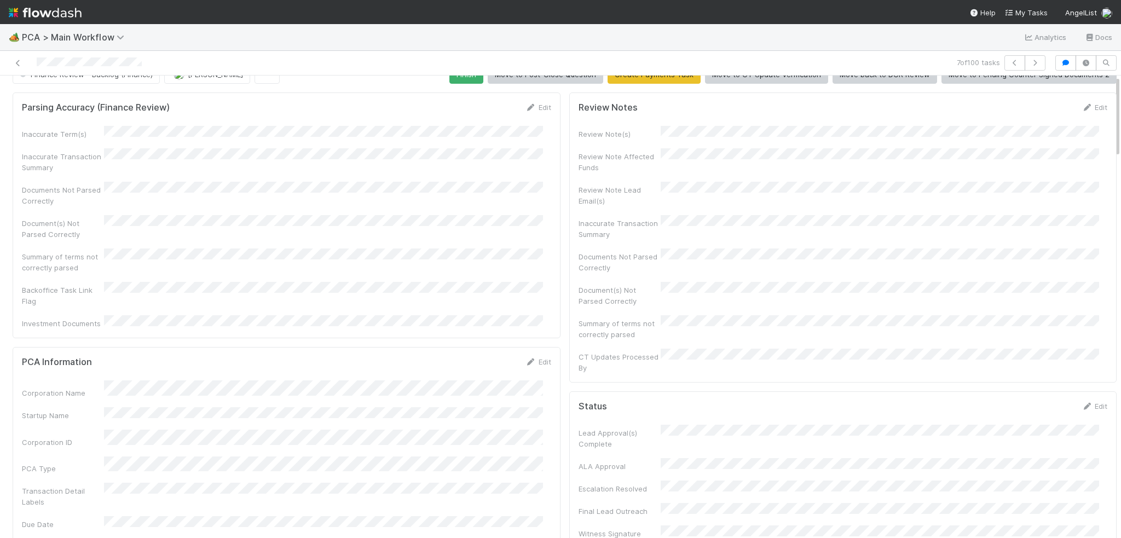
scroll to position [0, 0]
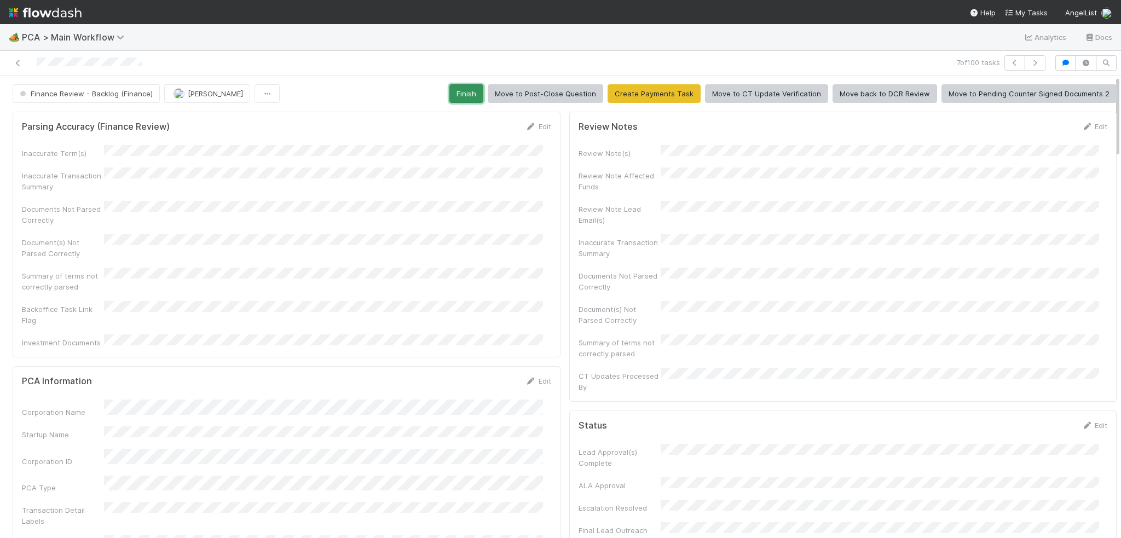
click at [460, 99] on button "Finish" at bounding box center [467, 93] width 34 height 19
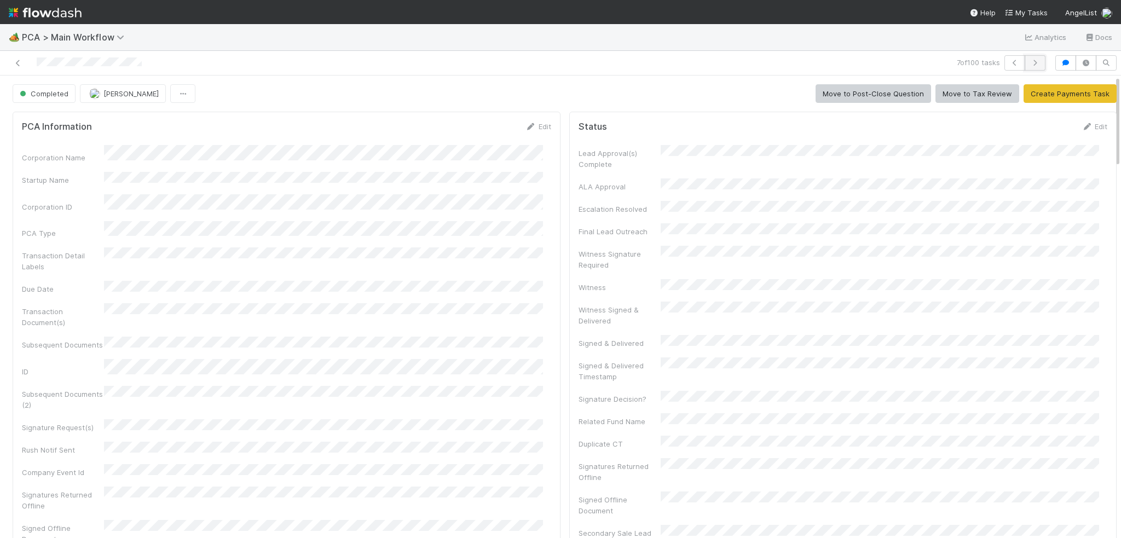
click at [1032, 62] on icon "button" at bounding box center [1035, 63] width 11 height 7
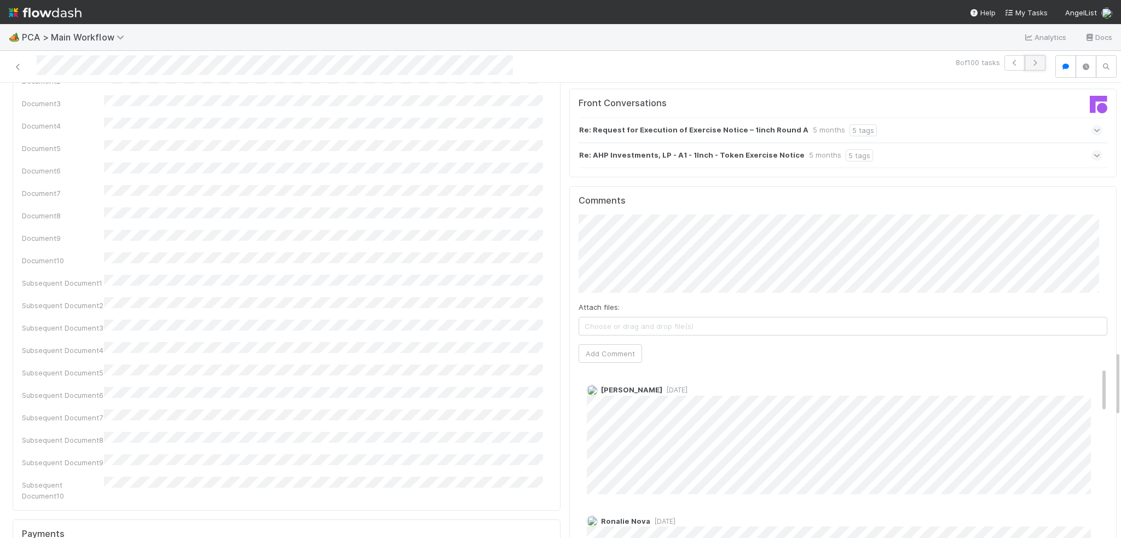
click at [1030, 65] on icon "button" at bounding box center [1035, 63] width 11 height 7
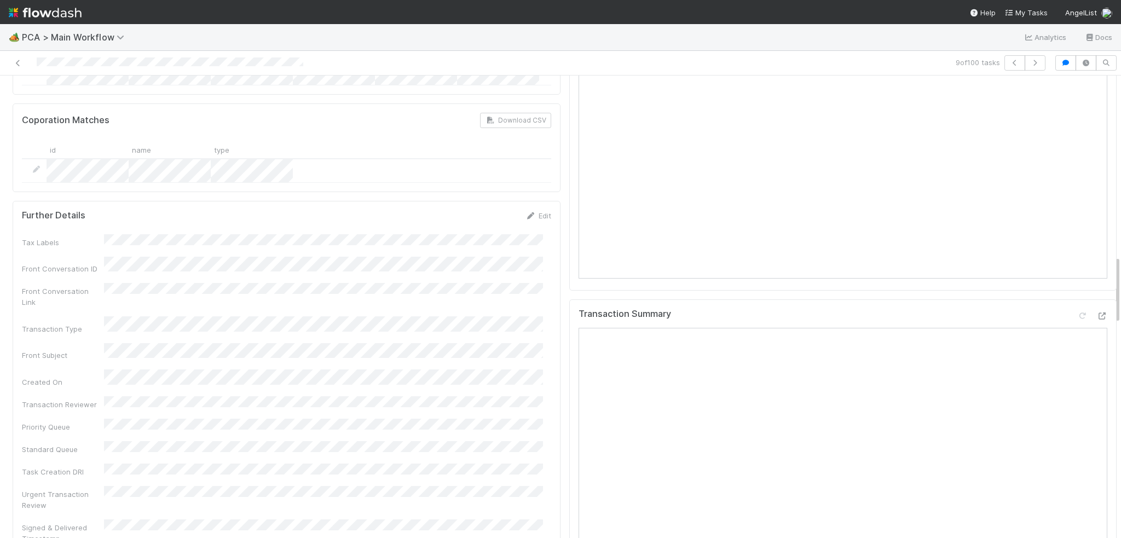
scroll to position [1205, 0]
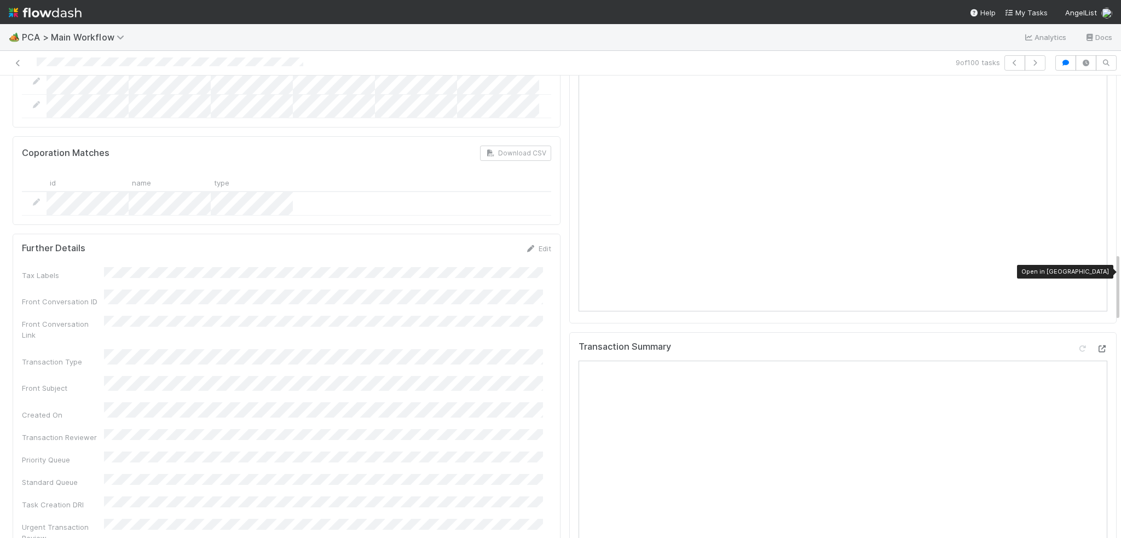
click at [1097, 346] on icon at bounding box center [1102, 349] width 11 height 7
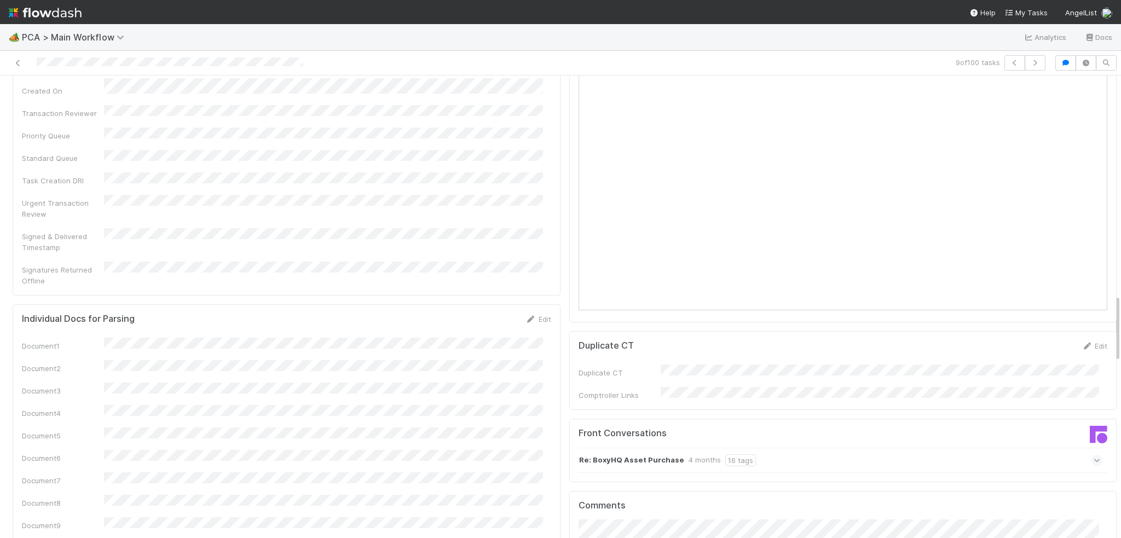
scroll to position [1752, 0]
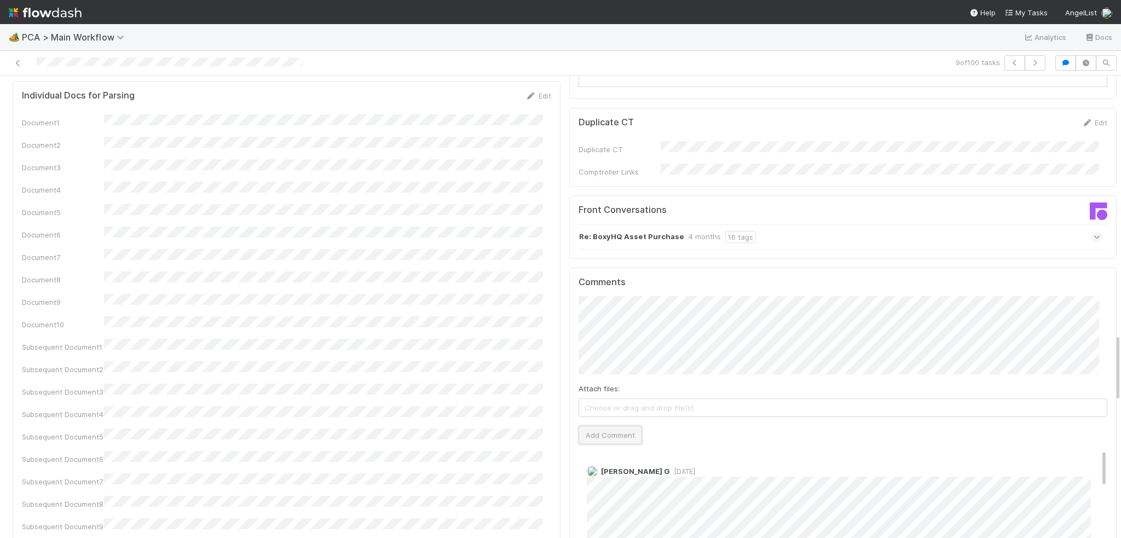
click at [581, 426] on button "Add Comment" at bounding box center [611, 435] width 64 height 19
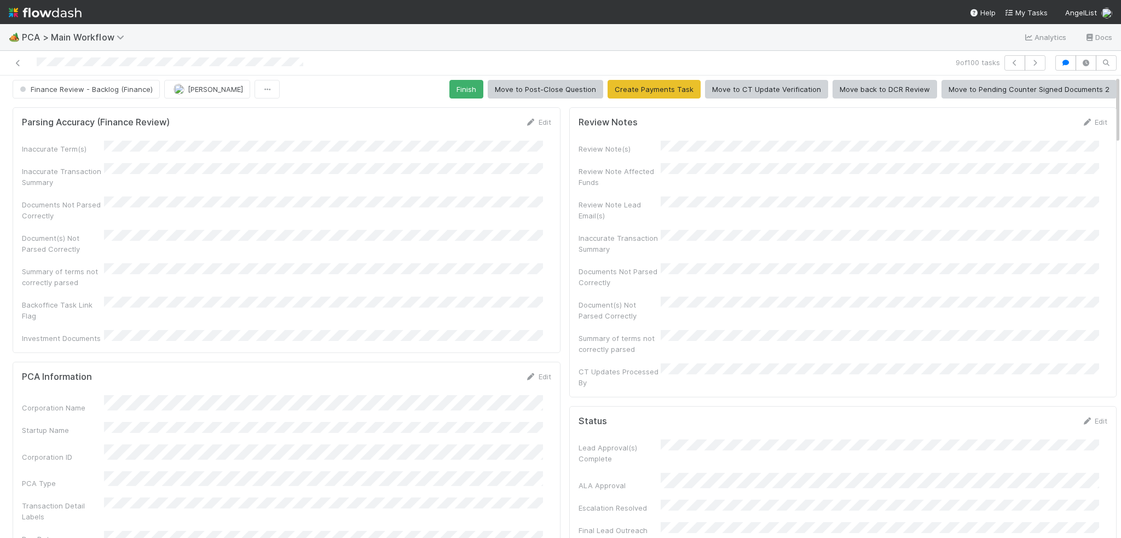
scroll to position [0, 0]
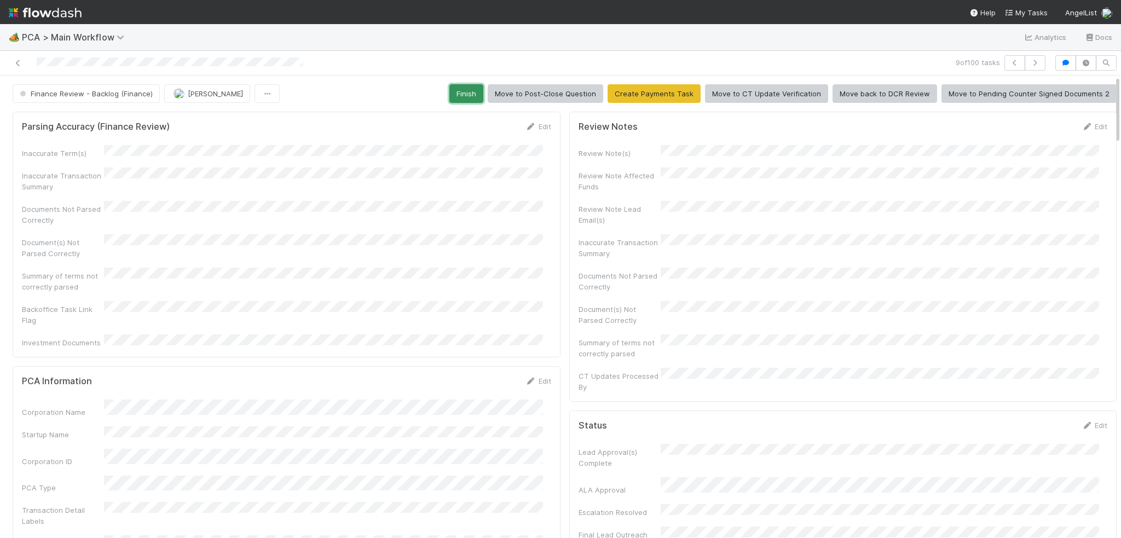
click at [466, 91] on button "Finish" at bounding box center [467, 93] width 34 height 19
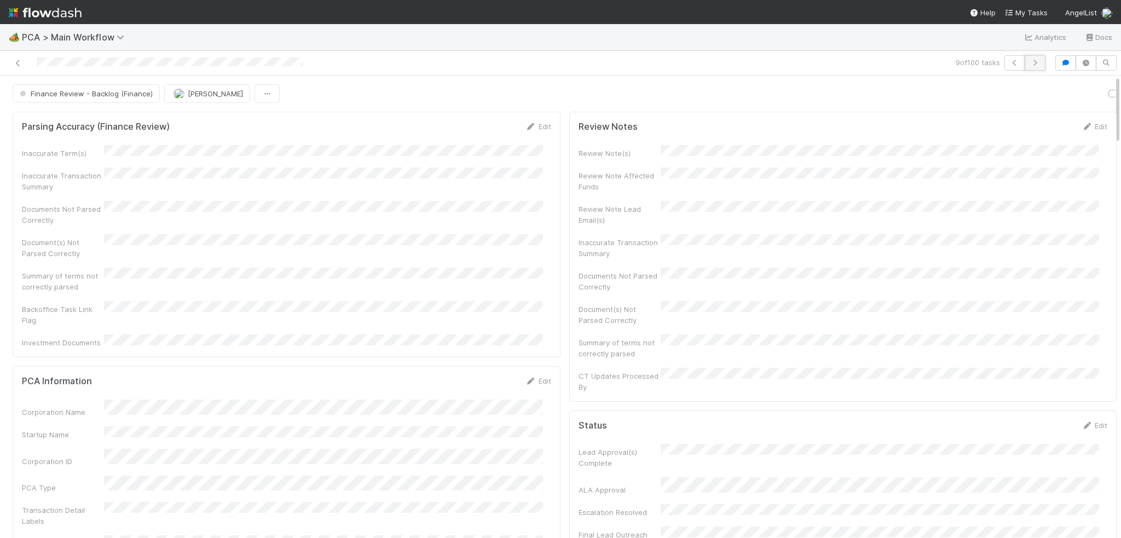
click at [1031, 60] on icon "button" at bounding box center [1035, 63] width 11 height 7
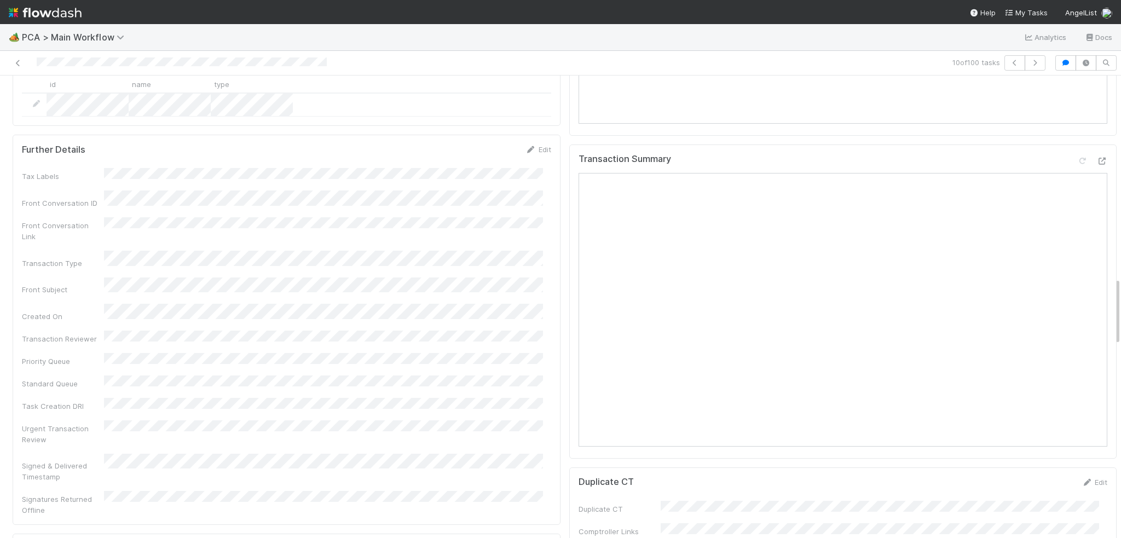
scroll to position [1369, 0]
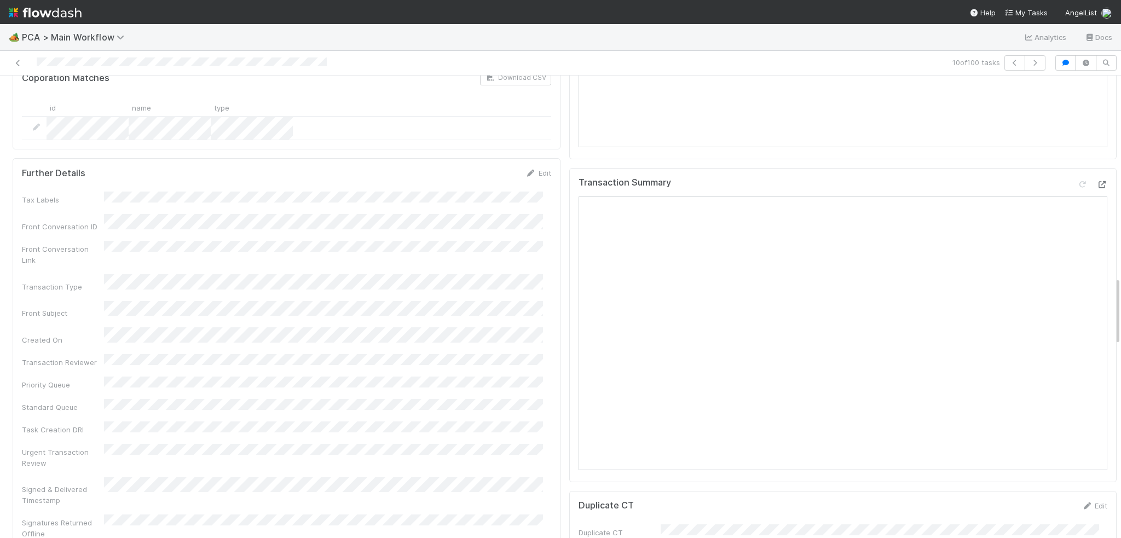
click at [1097, 181] on icon at bounding box center [1102, 184] width 11 height 7
click at [1036, 66] on button "button" at bounding box center [1035, 62] width 21 height 15
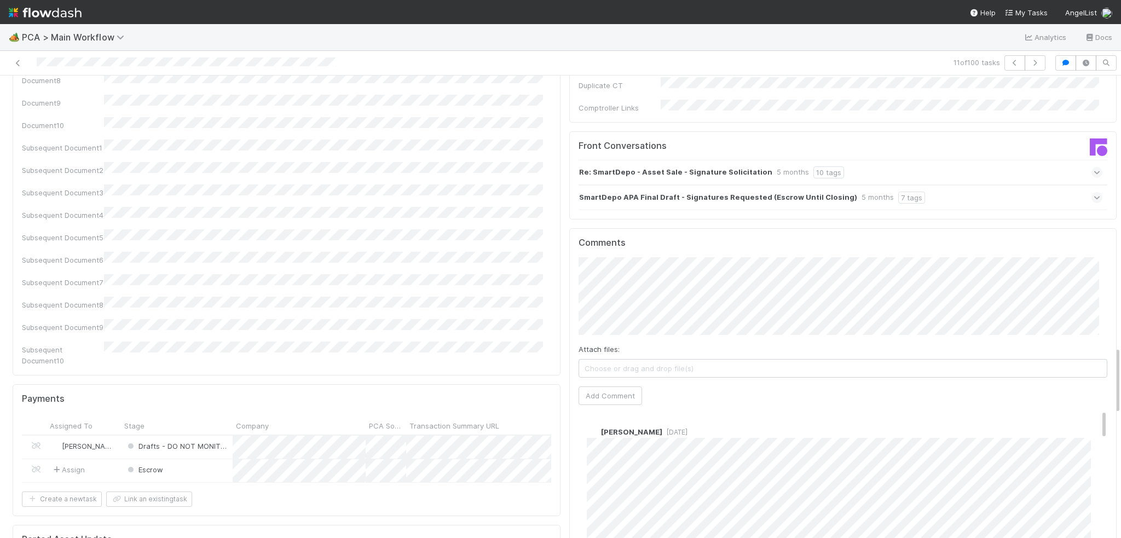
scroll to position [1752, 0]
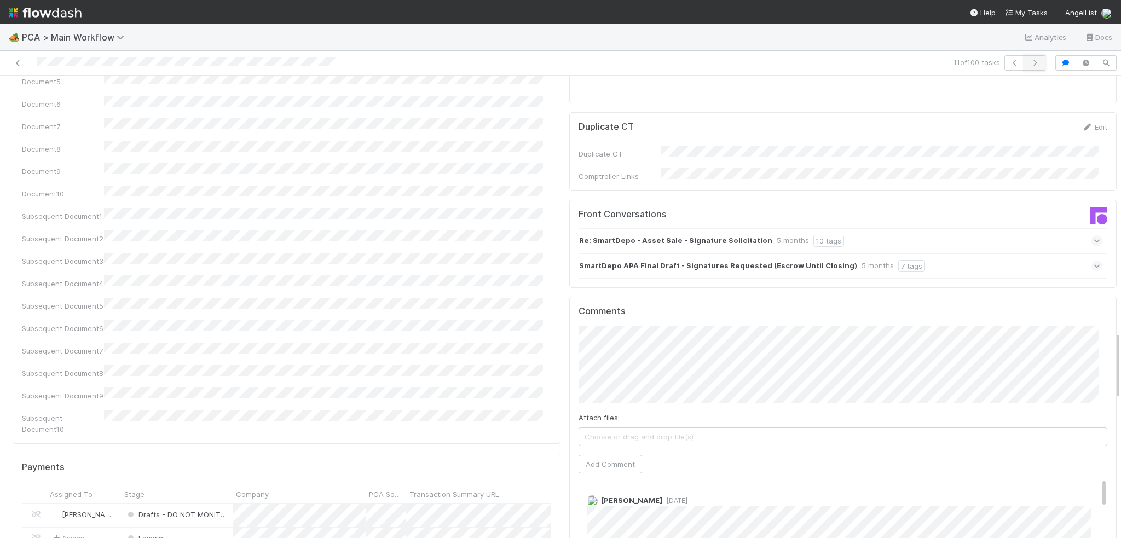
click at [1030, 60] on icon "button" at bounding box center [1035, 63] width 11 height 7
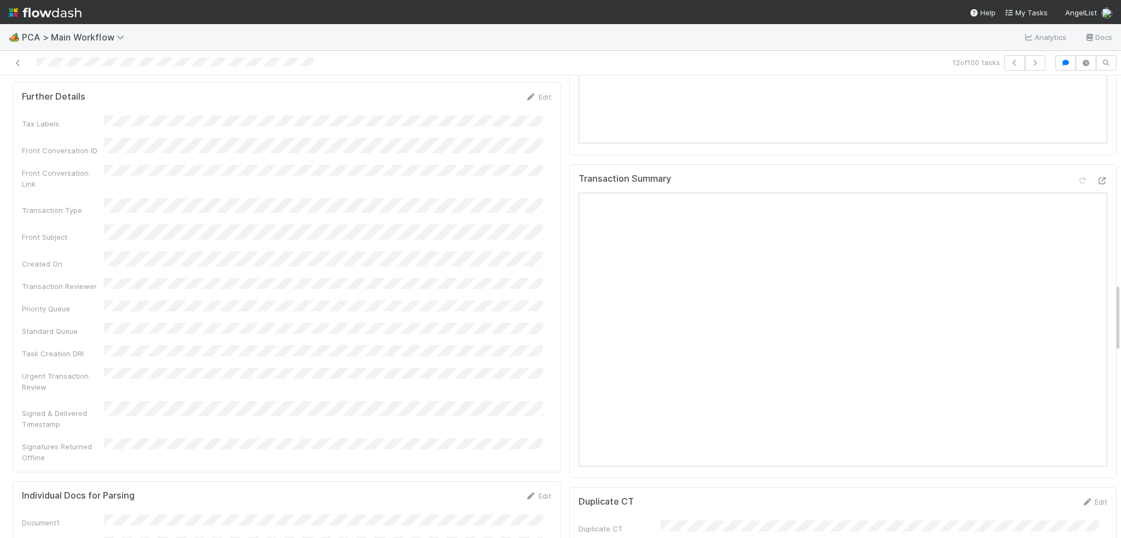
scroll to position [1369, 0]
click at [1097, 181] on icon at bounding box center [1102, 184] width 11 height 7
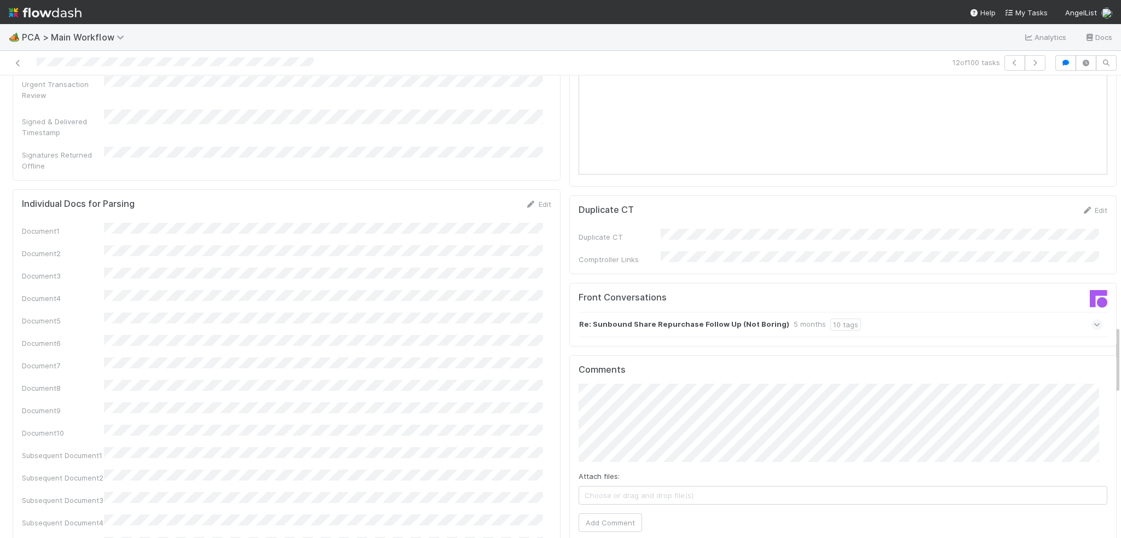
scroll to position [1697, 0]
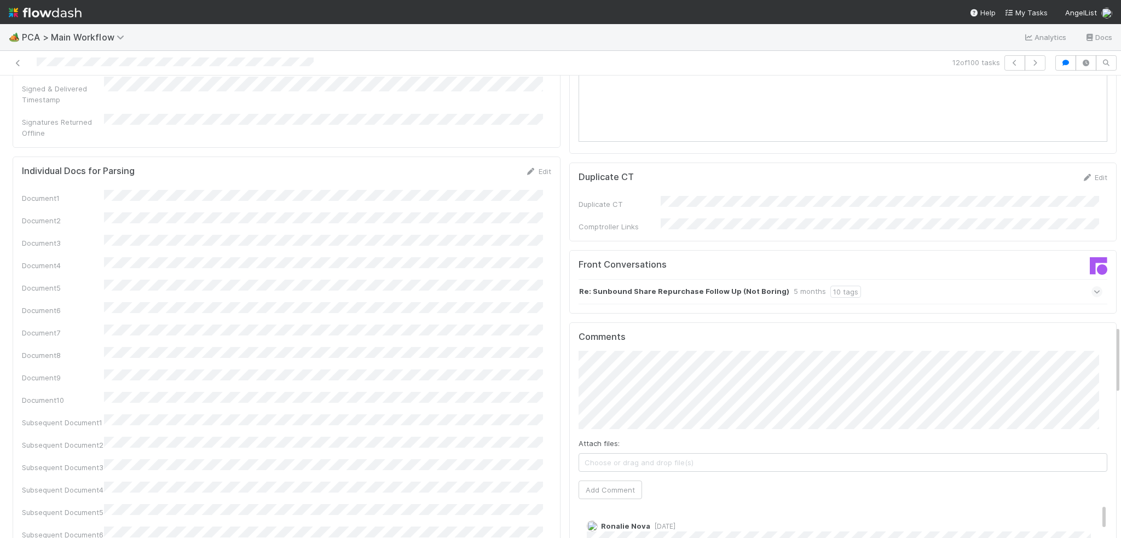
click at [600, 481] on button "Add Comment" at bounding box center [611, 490] width 64 height 19
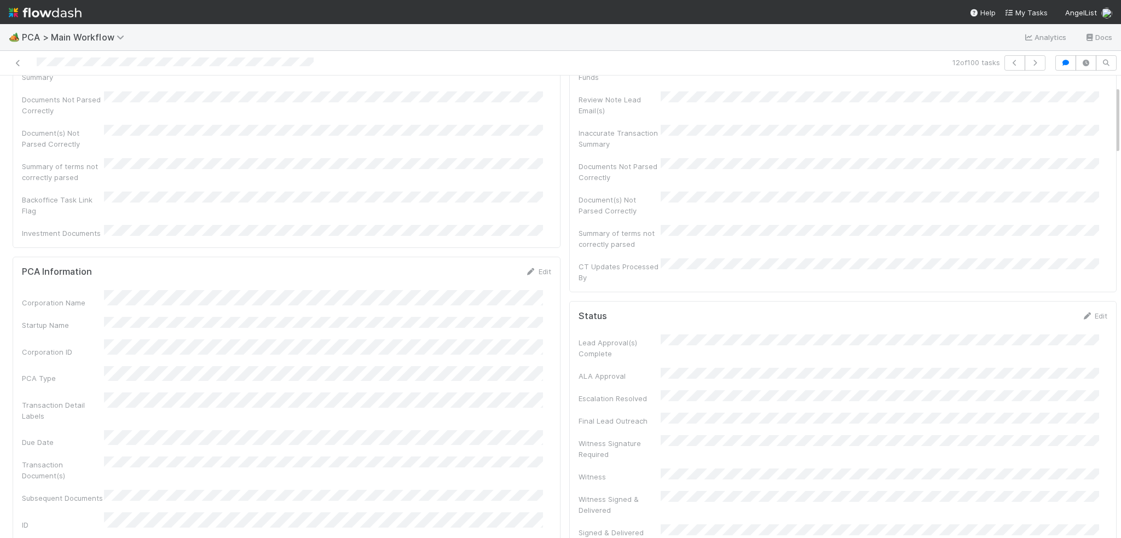
scroll to position [0, 0]
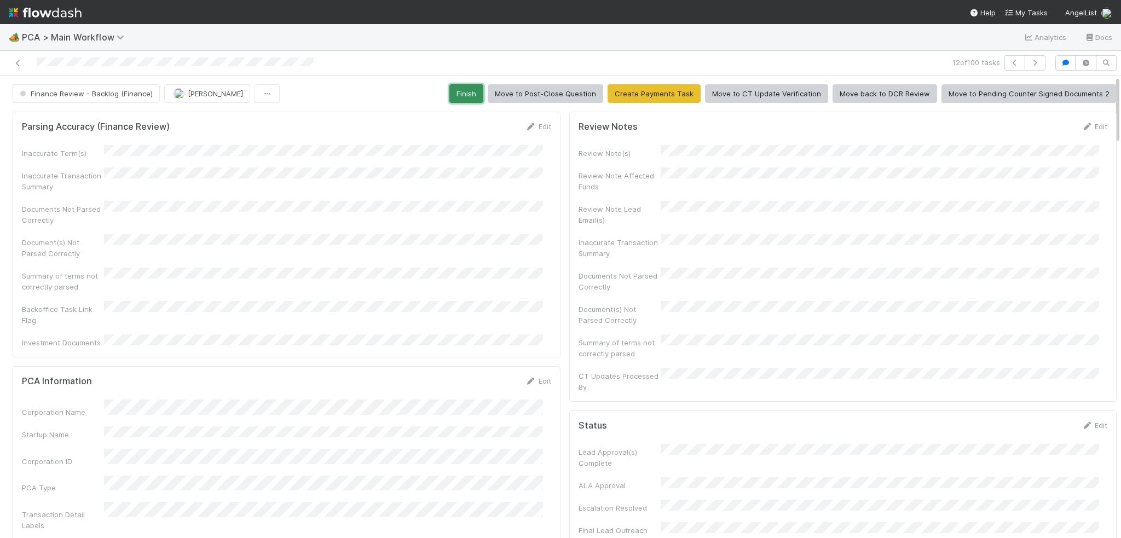
click at [456, 87] on button "Finish" at bounding box center [467, 93] width 34 height 19
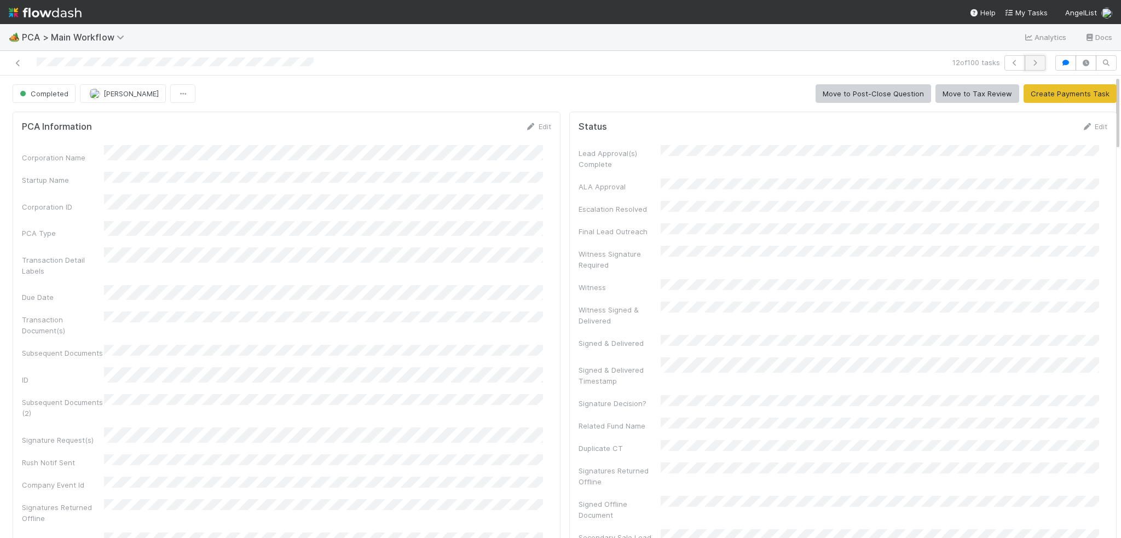
click at [1030, 60] on icon "button" at bounding box center [1035, 63] width 11 height 7
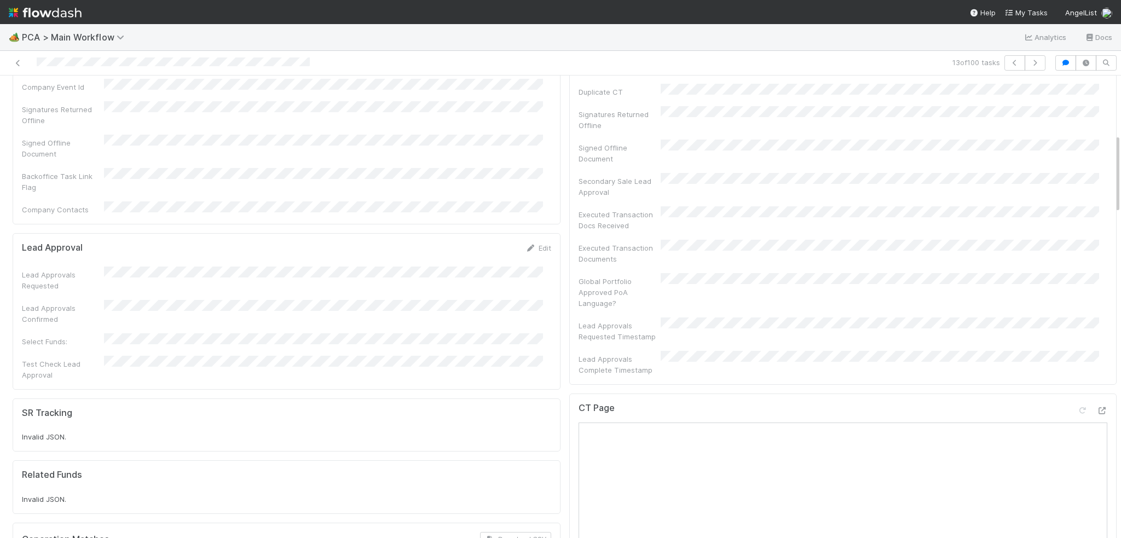
scroll to position [657, 0]
click at [1097, 401] on icon at bounding box center [1102, 404] width 11 height 7
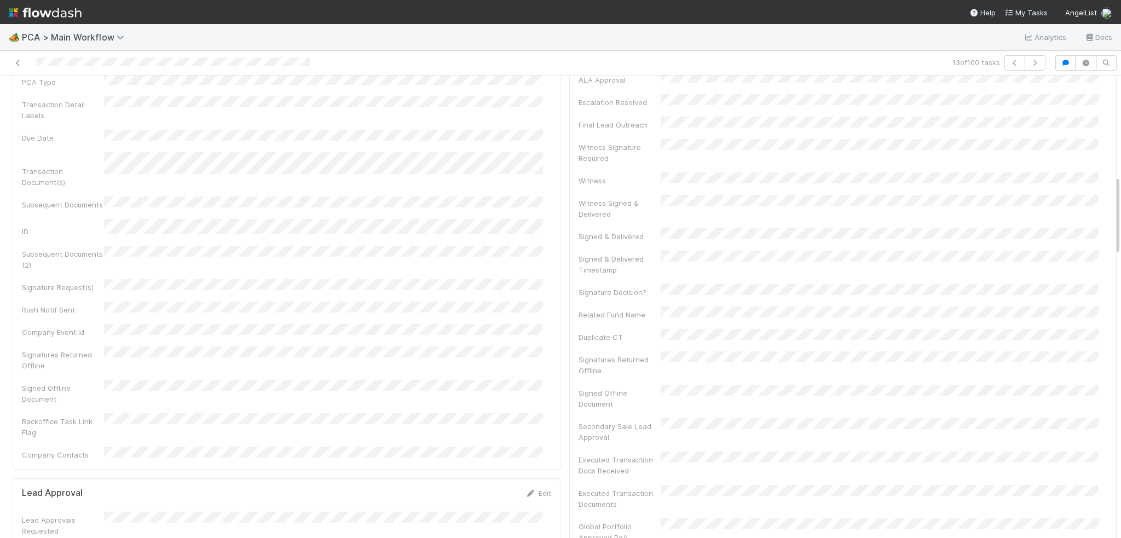
scroll to position [0, 0]
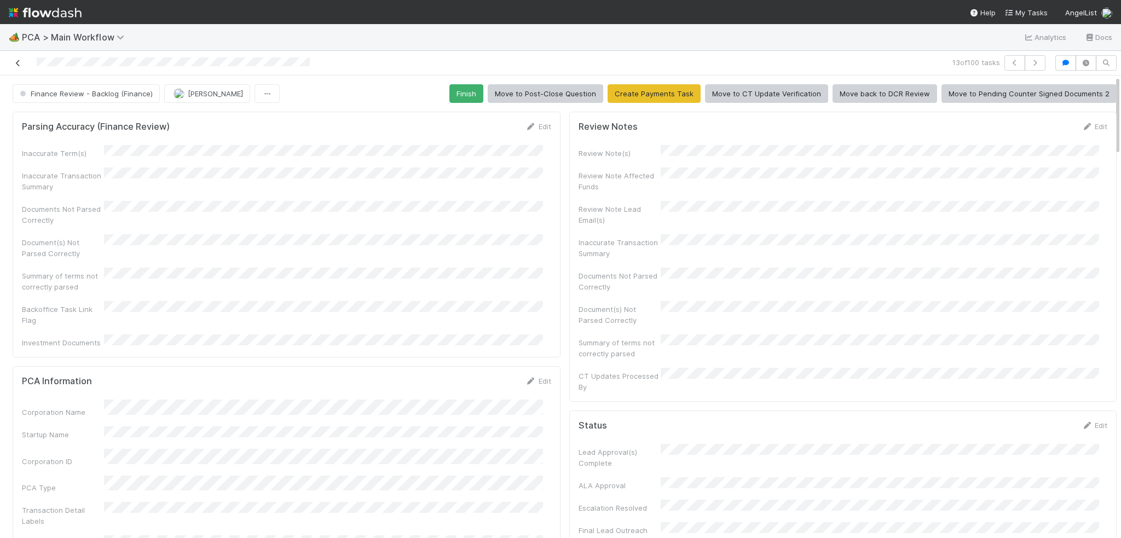
click at [18, 63] on icon at bounding box center [18, 63] width 11 height 7
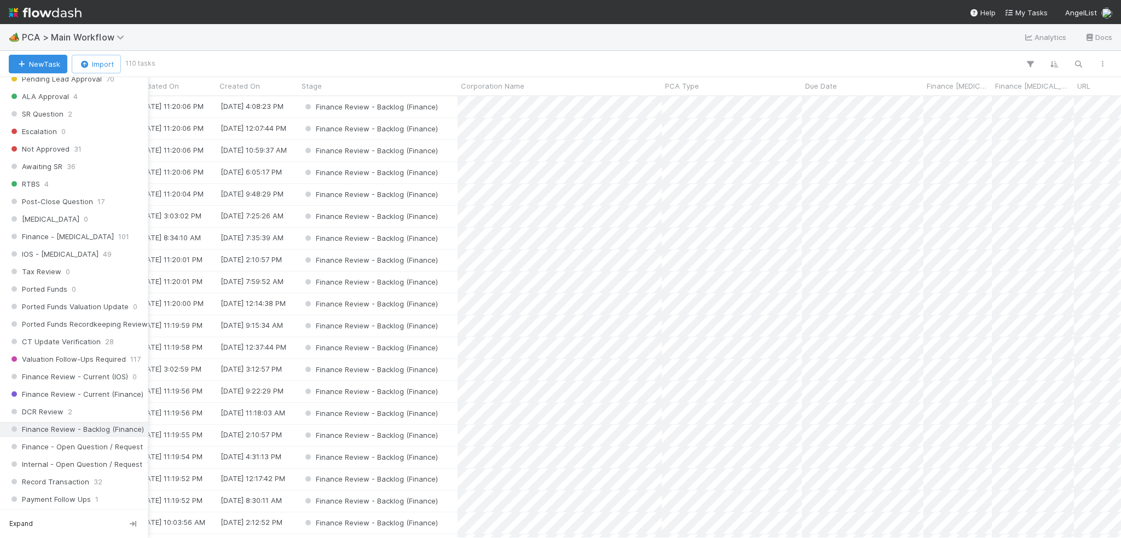
scroll to position [602, 0]
click at [46, 386] on span "Finance Review - Current (Finance)" at bounding box center [76, 393] width 135 height 14
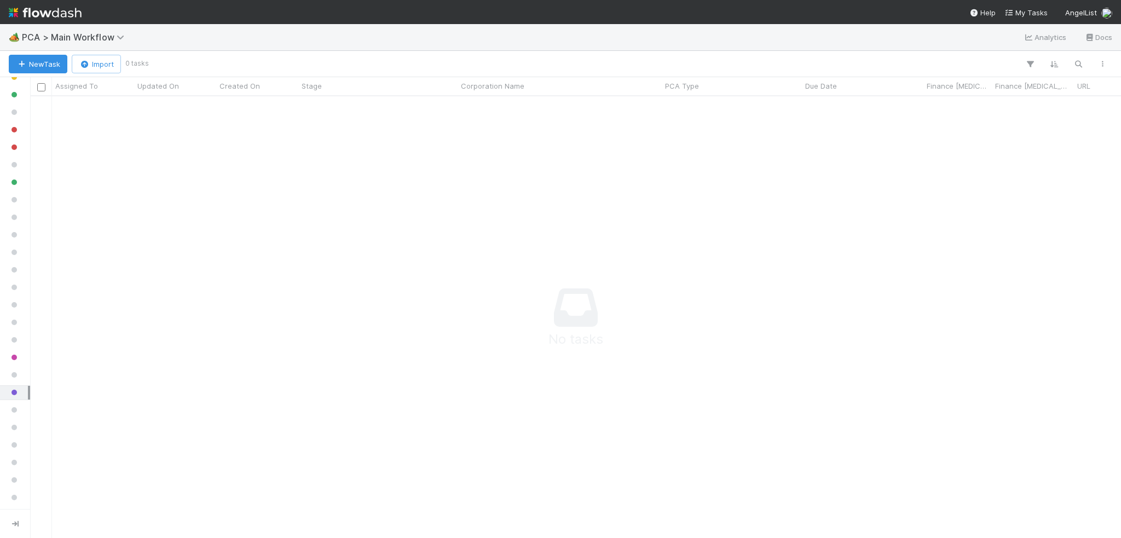
scroll to position [425, 1083]
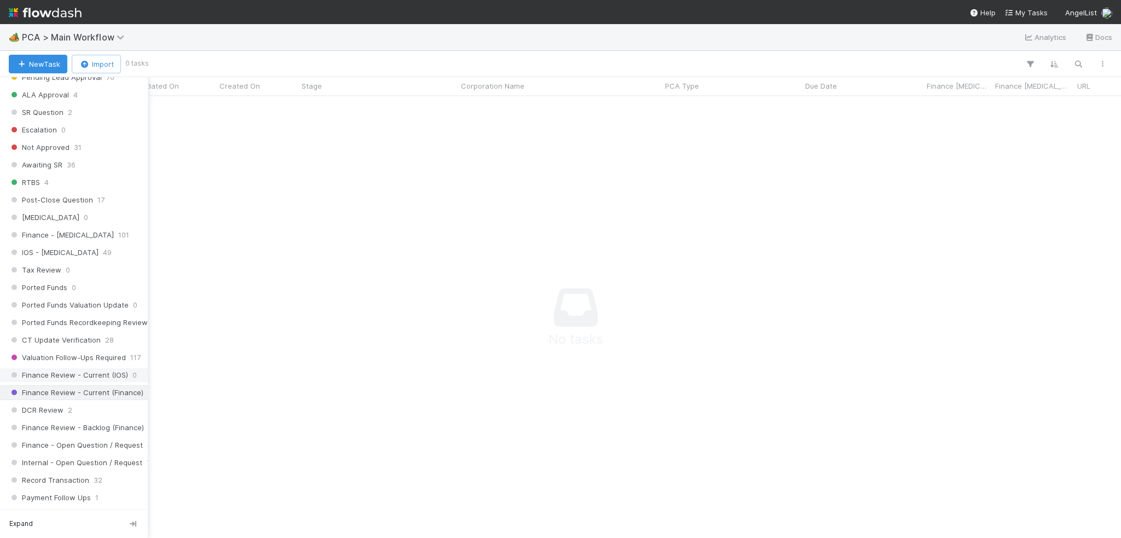
click at [72, 369] on span "Finance Review - Current (IOS)" at bounding box center [68, 376] width 119 height 14
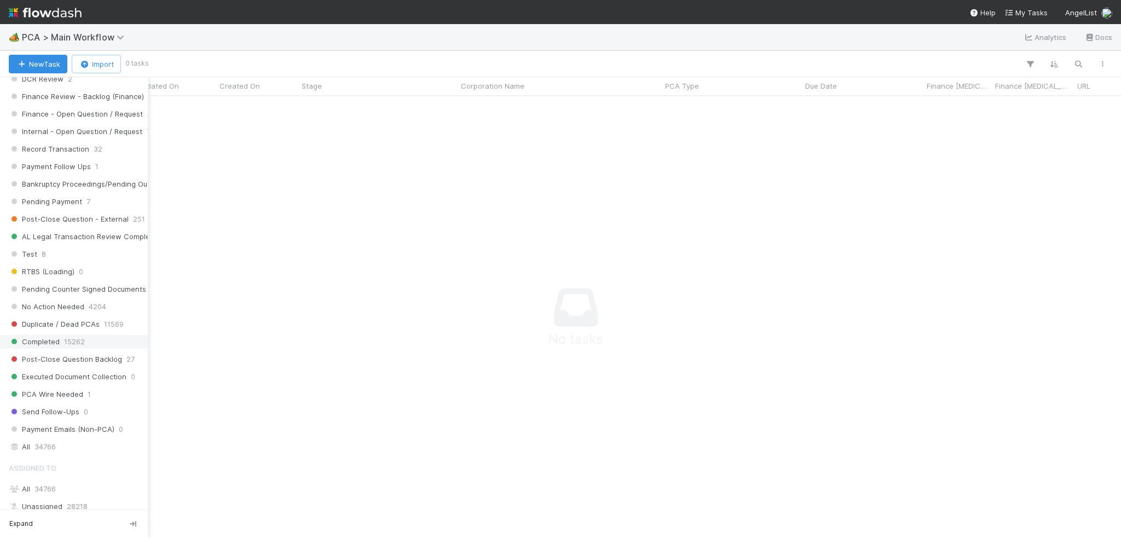
scroll to position [1095, 0]
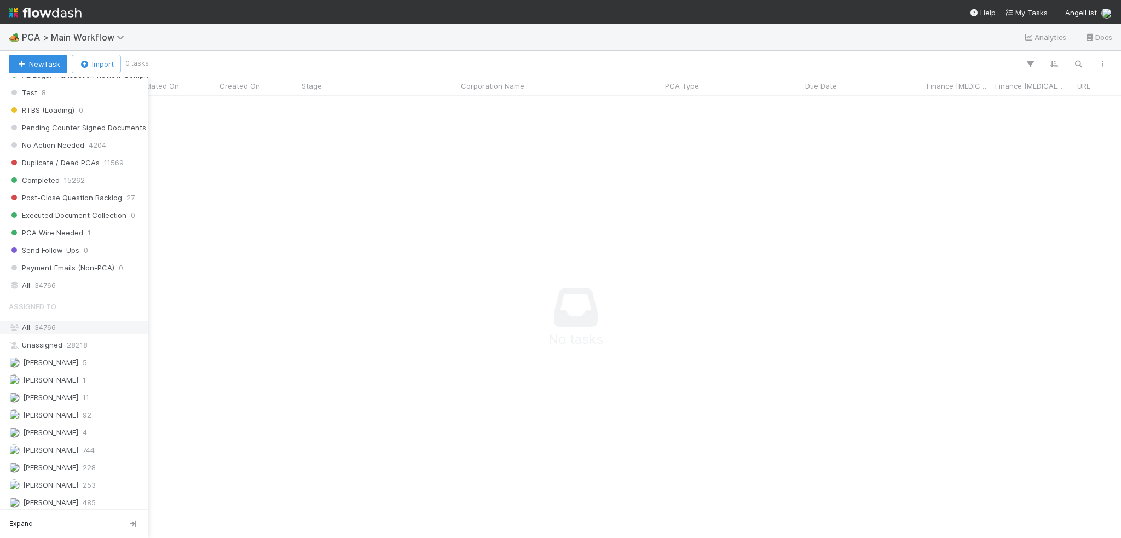
click at [48, 323] on span "34766" at bounding box center [44, 327] width 21 height 9
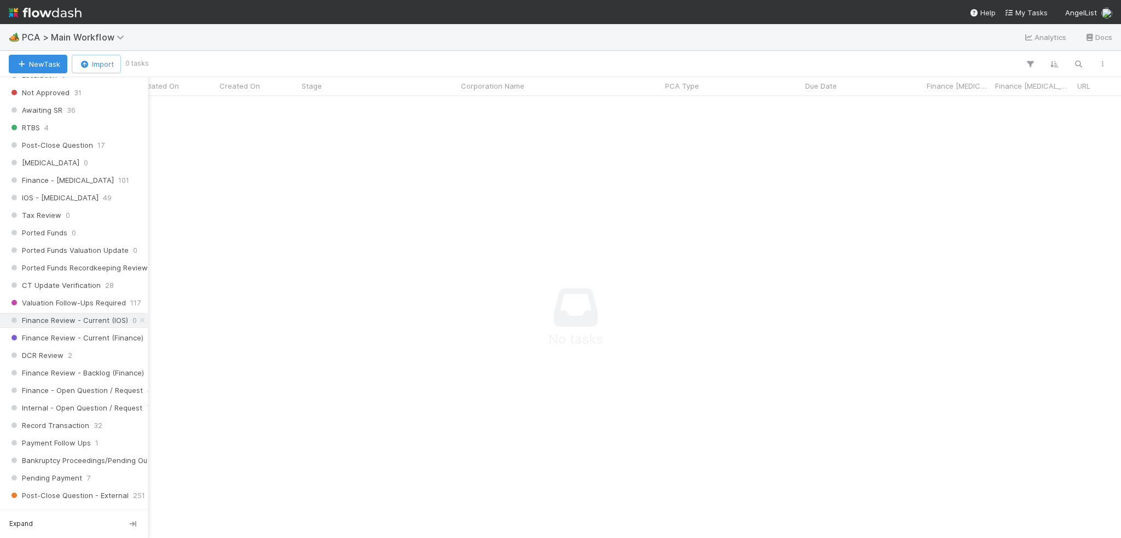
scroll to position [425, 1083]
click at [46, 331] on span "Finance Review - Current (Finance)" at bounding box center [76, 338] width 135 height 14
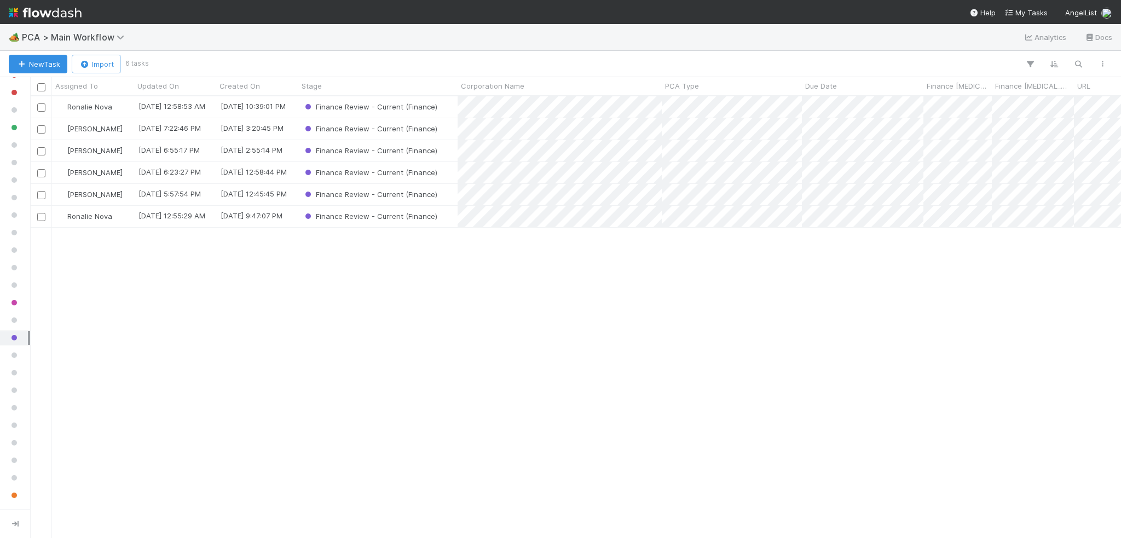
scroll to position [434, 1083]
click at [72, 153] on span "[PERSON_NAME]" at bounding box center [94, 150] width 55 height 9
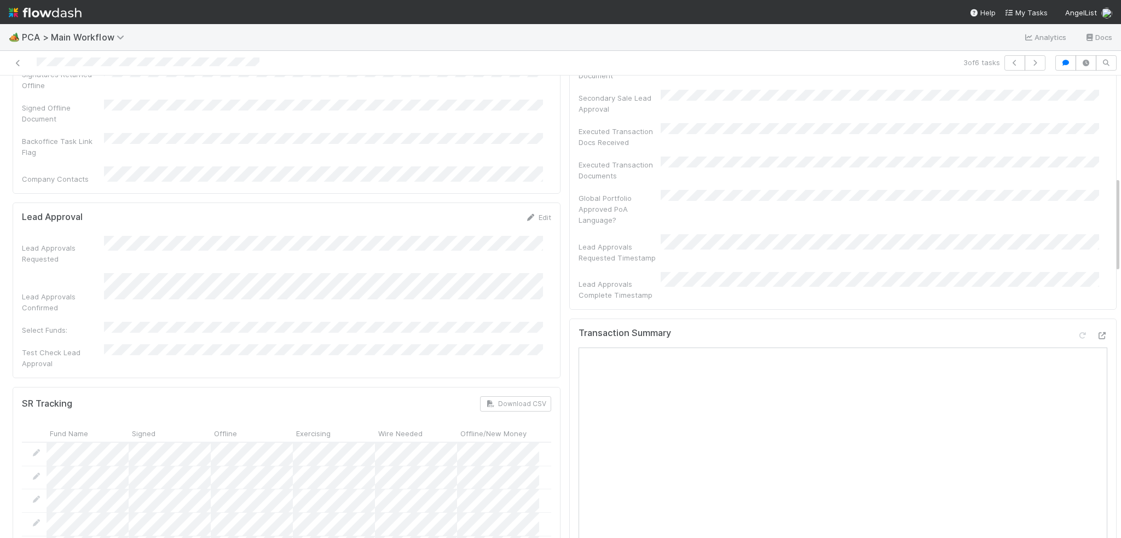
scroll to position [438, 0]
click at [1097, 334] on icon at bounding box center [1102, 337] width 11 height 7
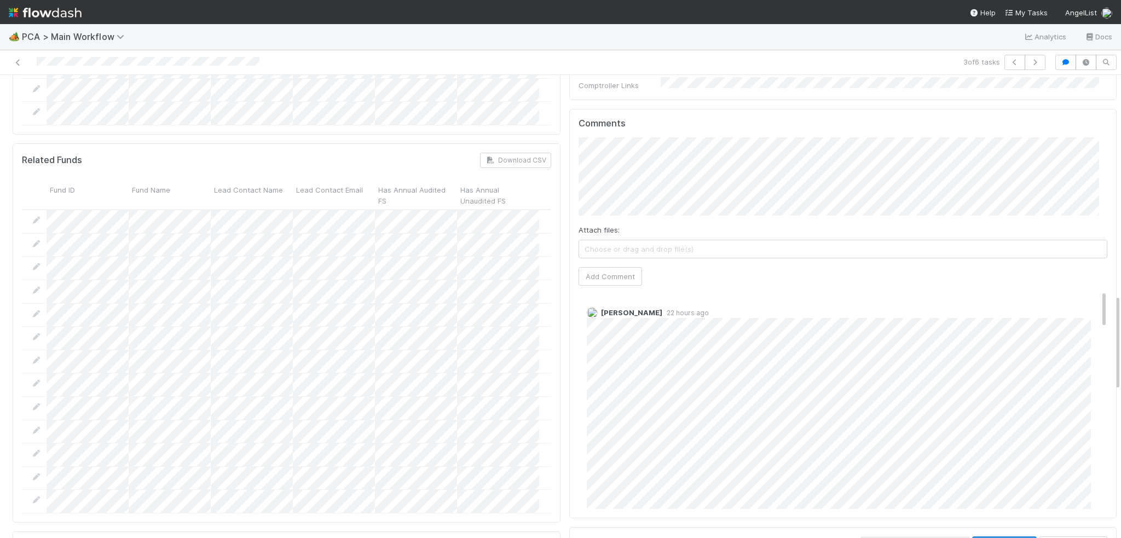
scroll to position [1005, 0]
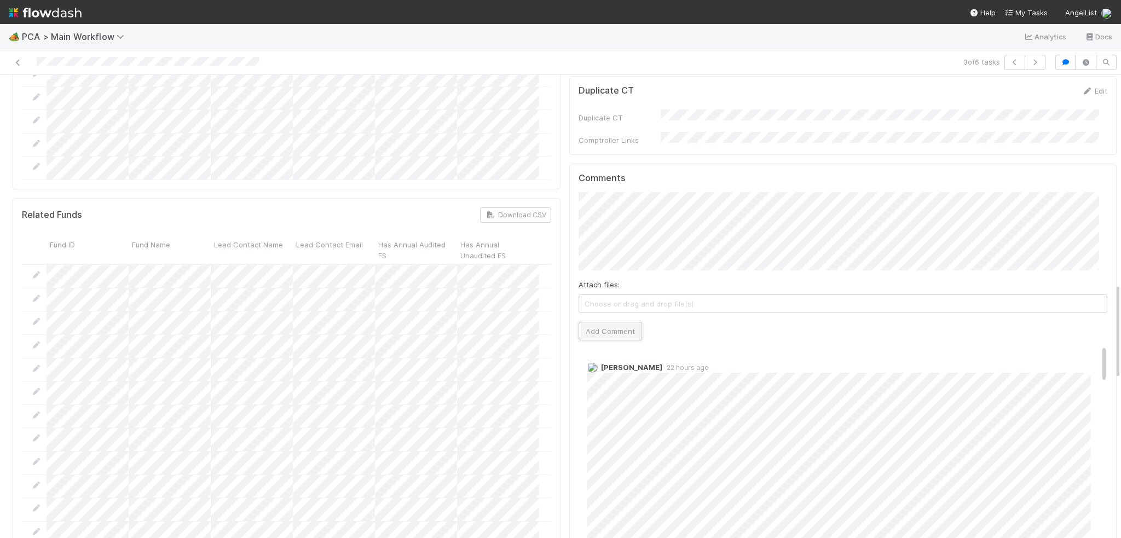
click at [620, 322] on button "Add Comment" at bounding box center [611, 331] width 64 height 19
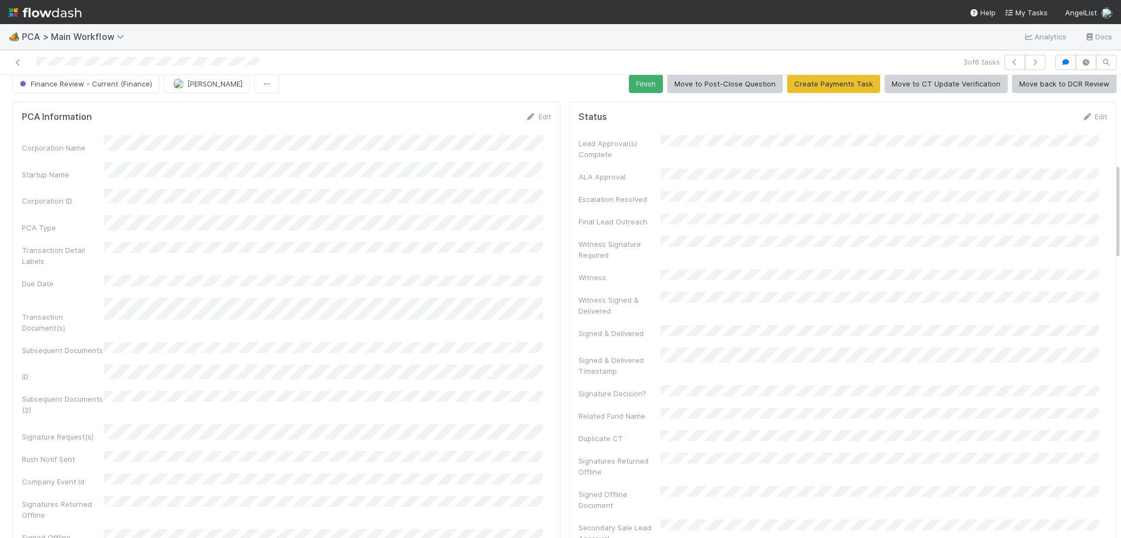
scroll to position [0, 0]
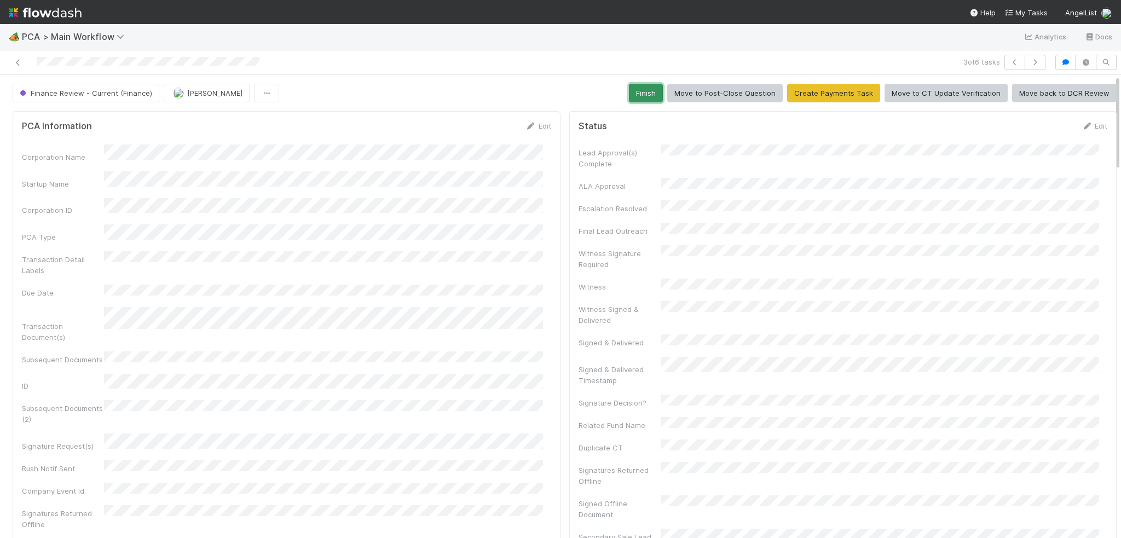
click at [640, 84] on button "Finish" at bounding box center [646, 93] width 34 height 19
